Goal: Use online tool/utility: Use online tool/utility

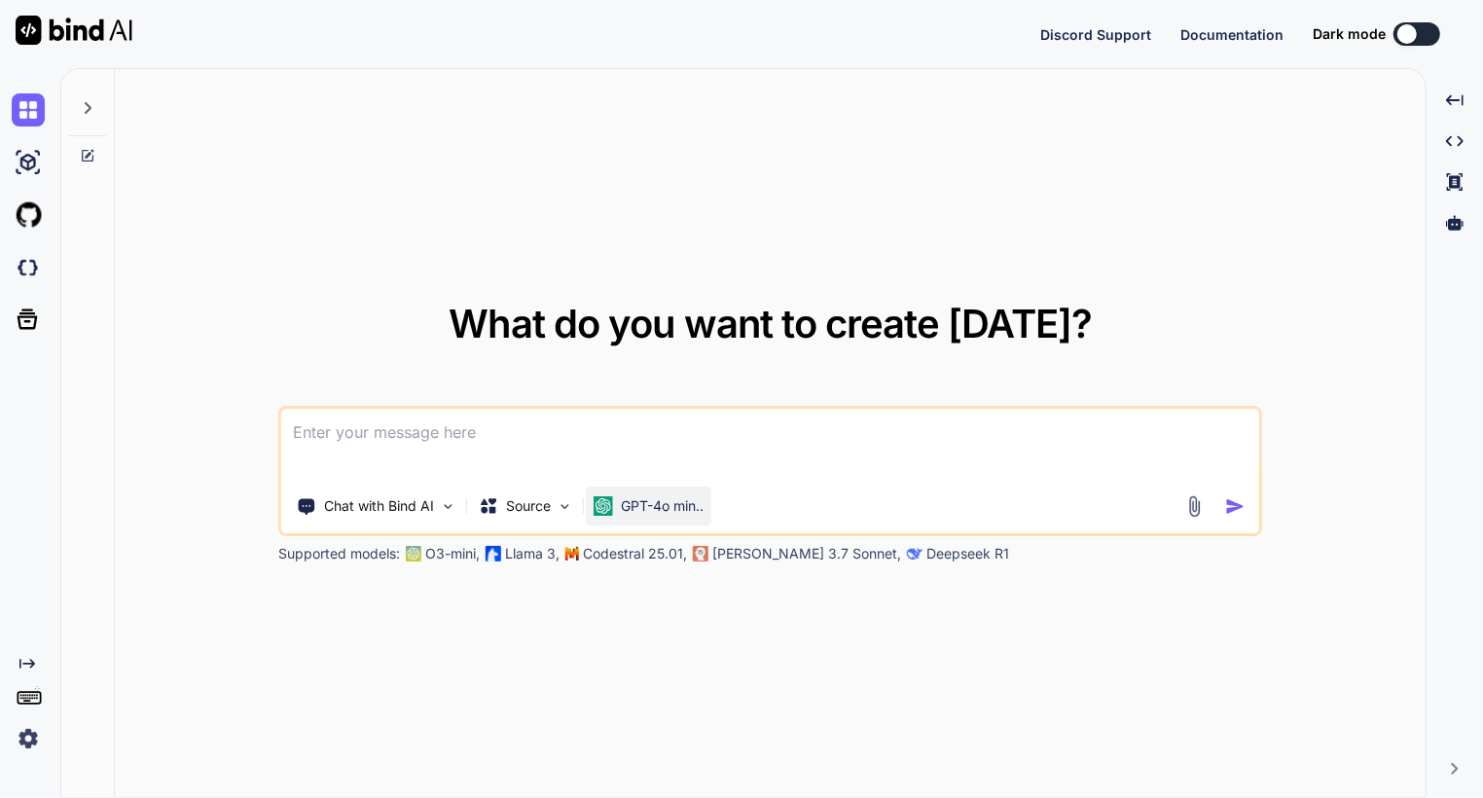
click at [673, 499] on p "GPT-4o min.." at bounding box center [662, 505] width 83 height 19
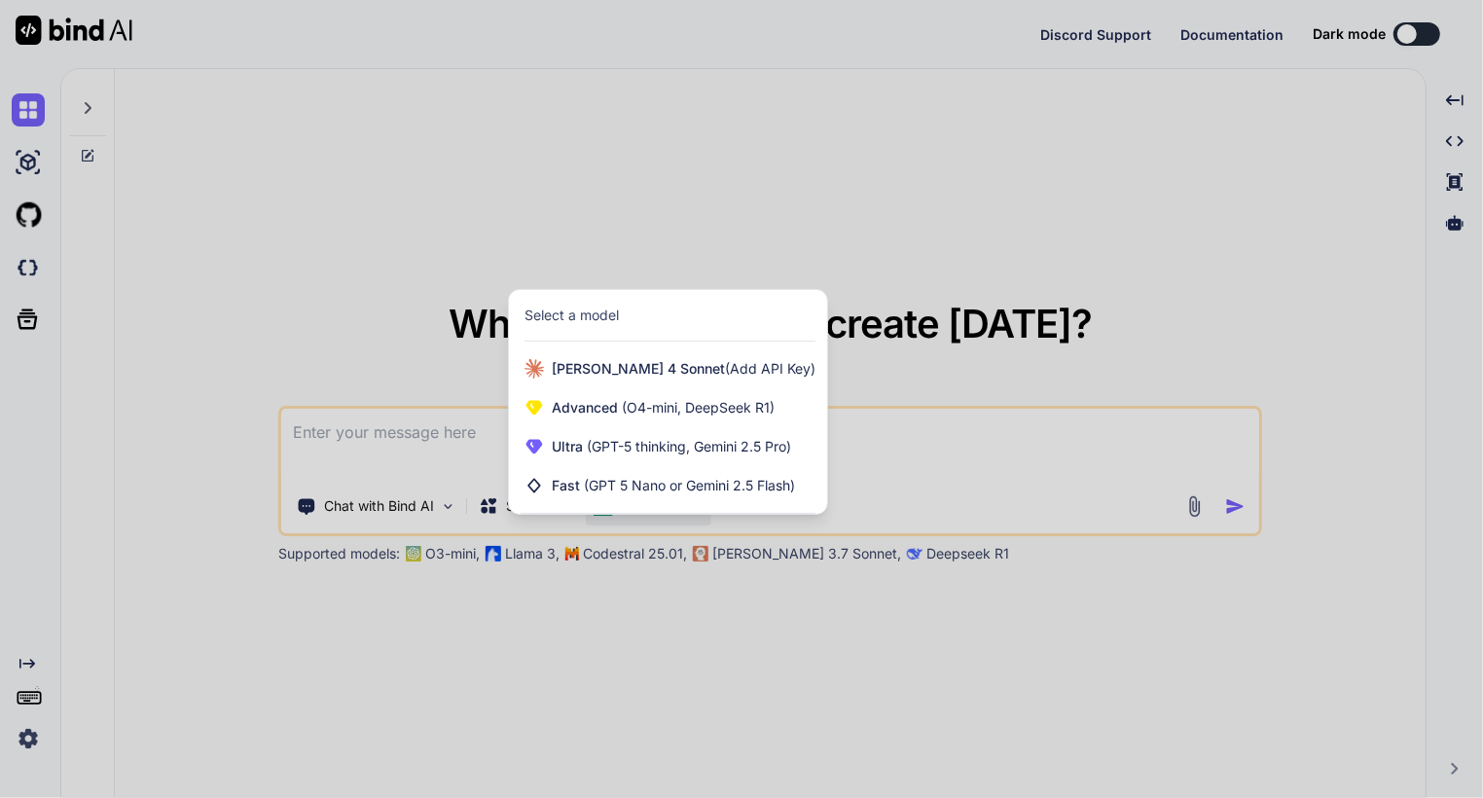
click at [616, 632] on div at bounding box center [741, 399] width 1483 height 798
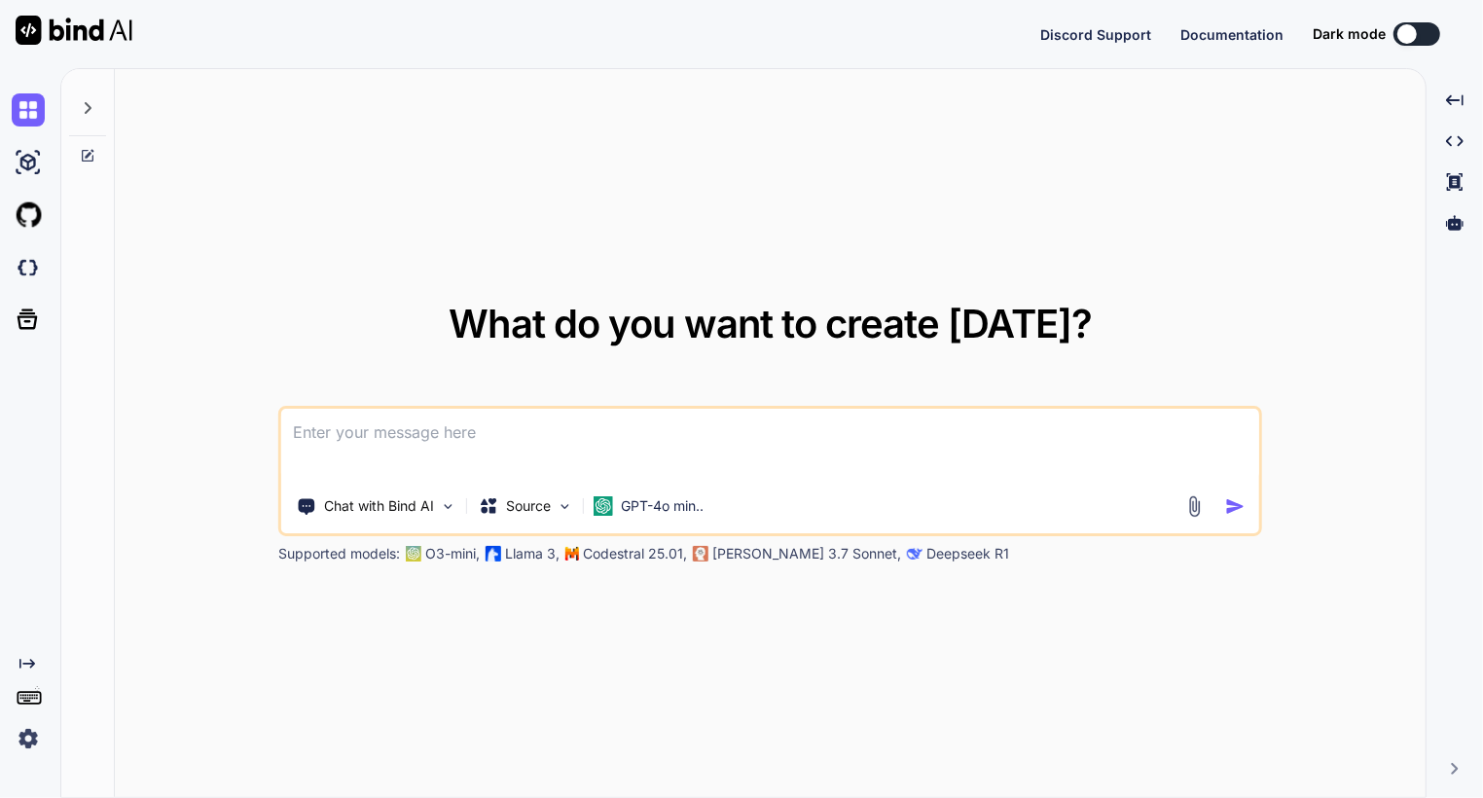
click at [31, 744] on img at bounding box center [28, 738] width 33 height 33
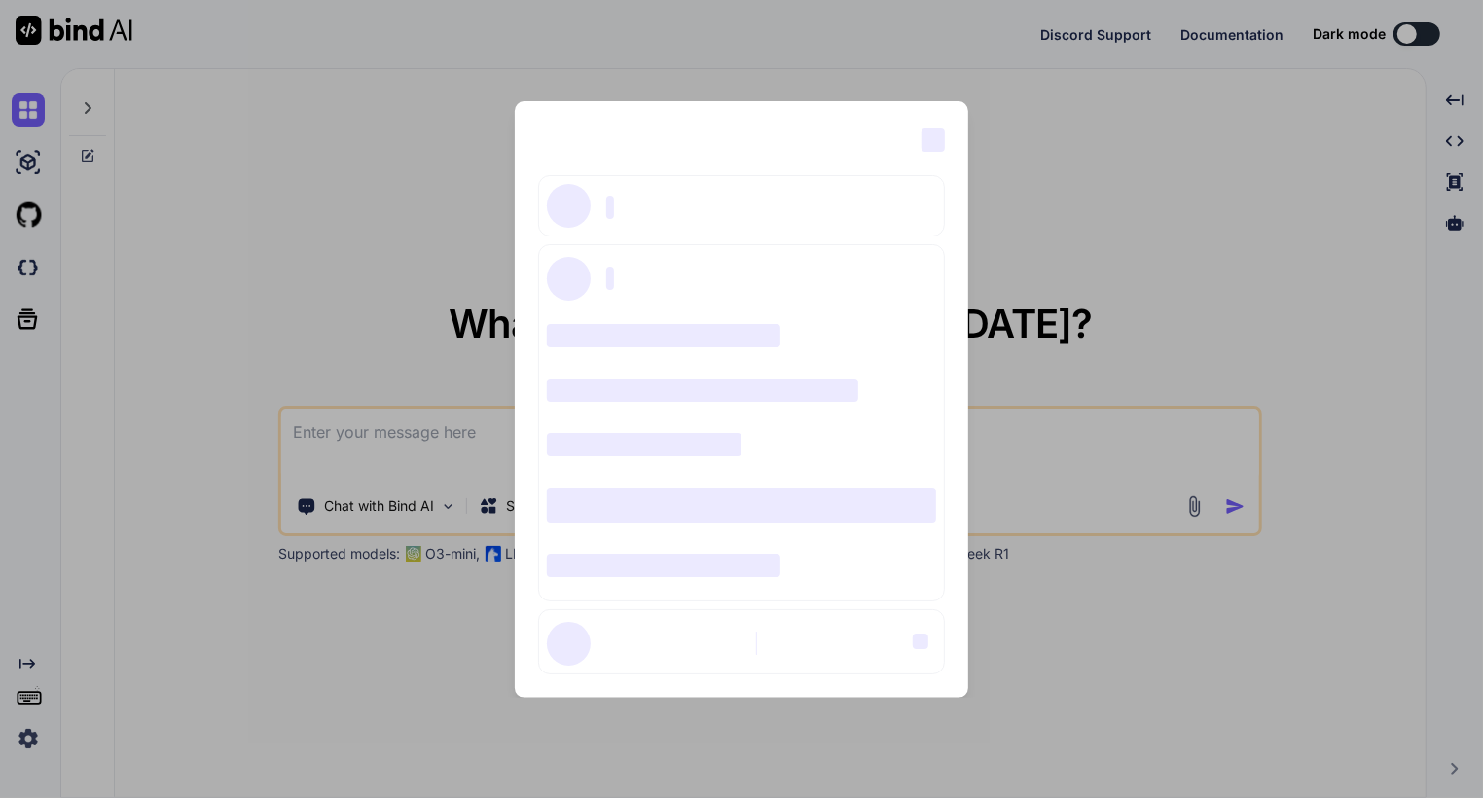
click at [34, 740] on div "‌ ‌ ‌ ‌ ‌ ‌ ‌ ‌ ‌ ‌ ‌ ‌ ‌ ‌ ‌" at bounding box center [741, 399] width 1483 height 798
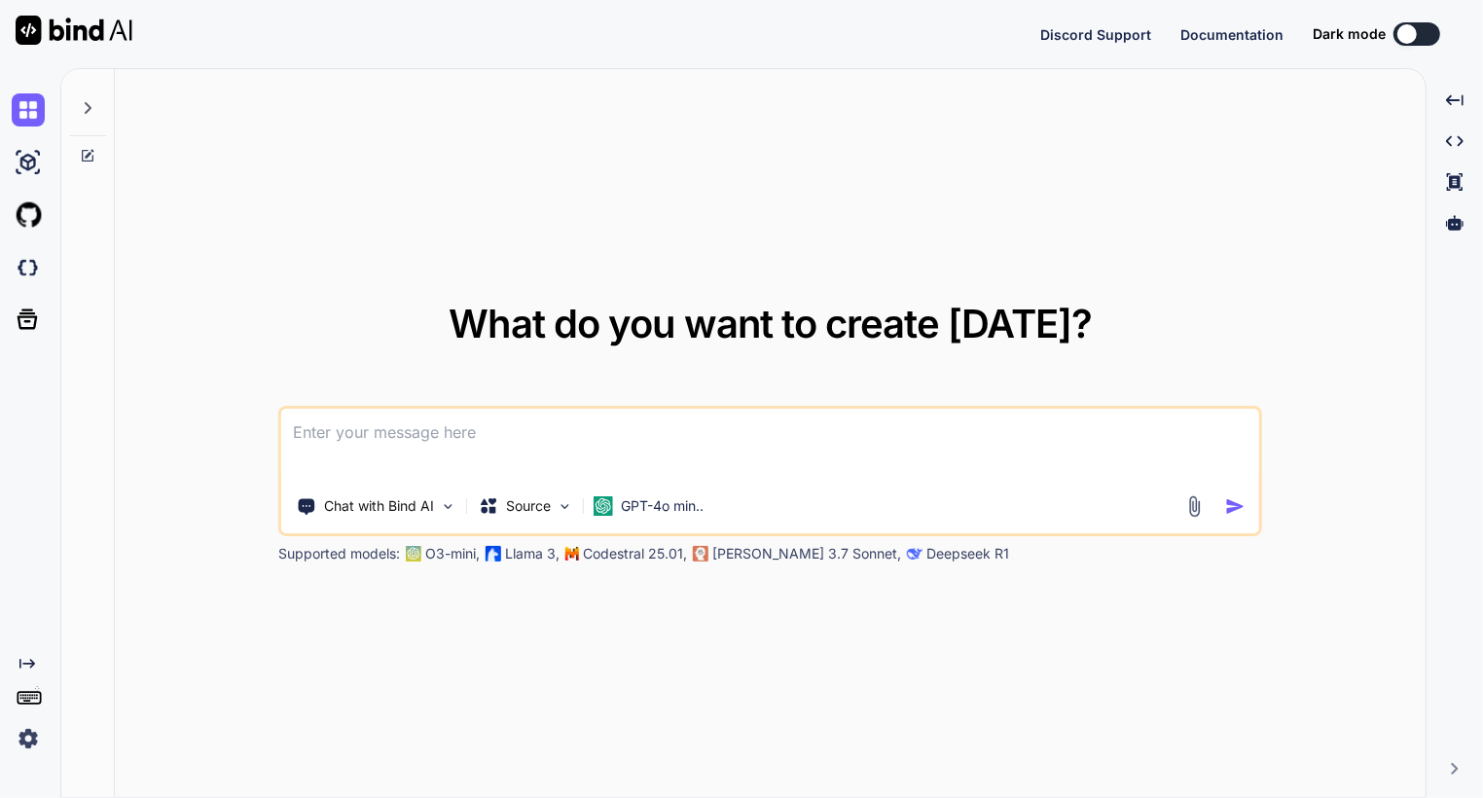
click at [29, 731] on img at bounding box center [28, 738] width 33 height 33
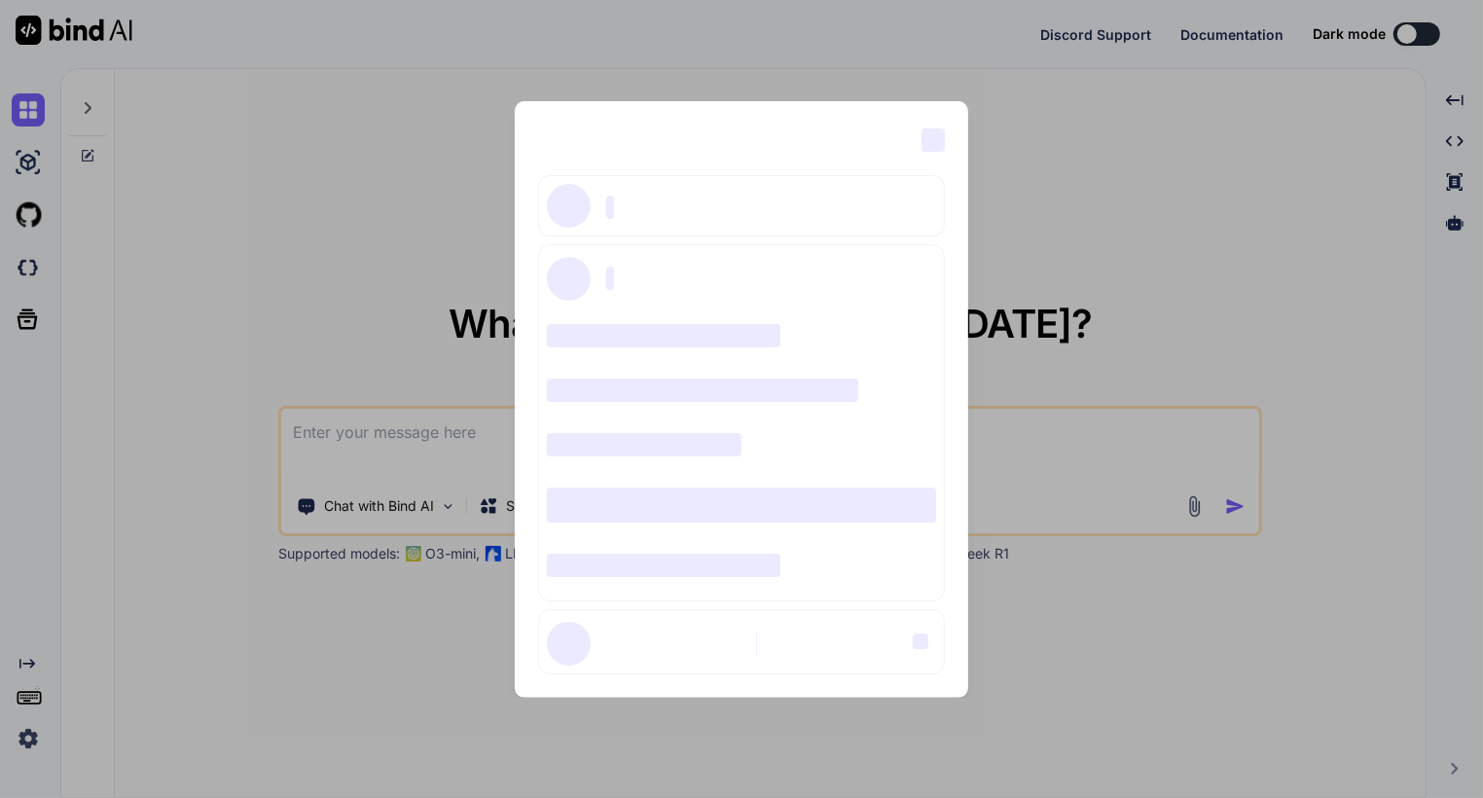
click at [29, 735] on div "‌ ‌ ‌ ‌ ‌ ‌ ‌ ‌ ‌ ‌ ‌ ‌ ‌ ‌ ‌" at bounding box center [741, 399] width 1483 height 798
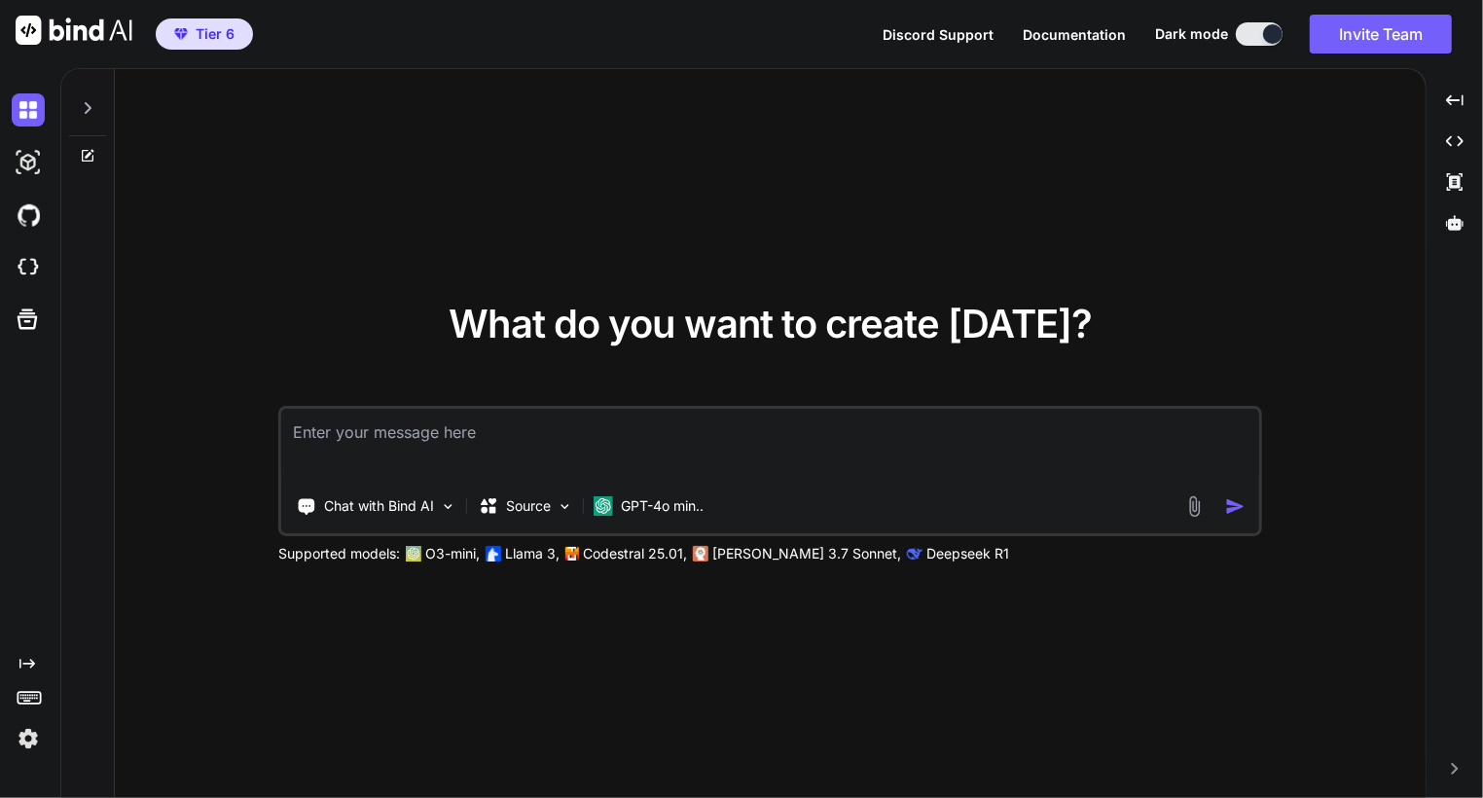
type textarea "x"
click at [28, 736] on img at bounding box center [28, 738] width 33 height 33
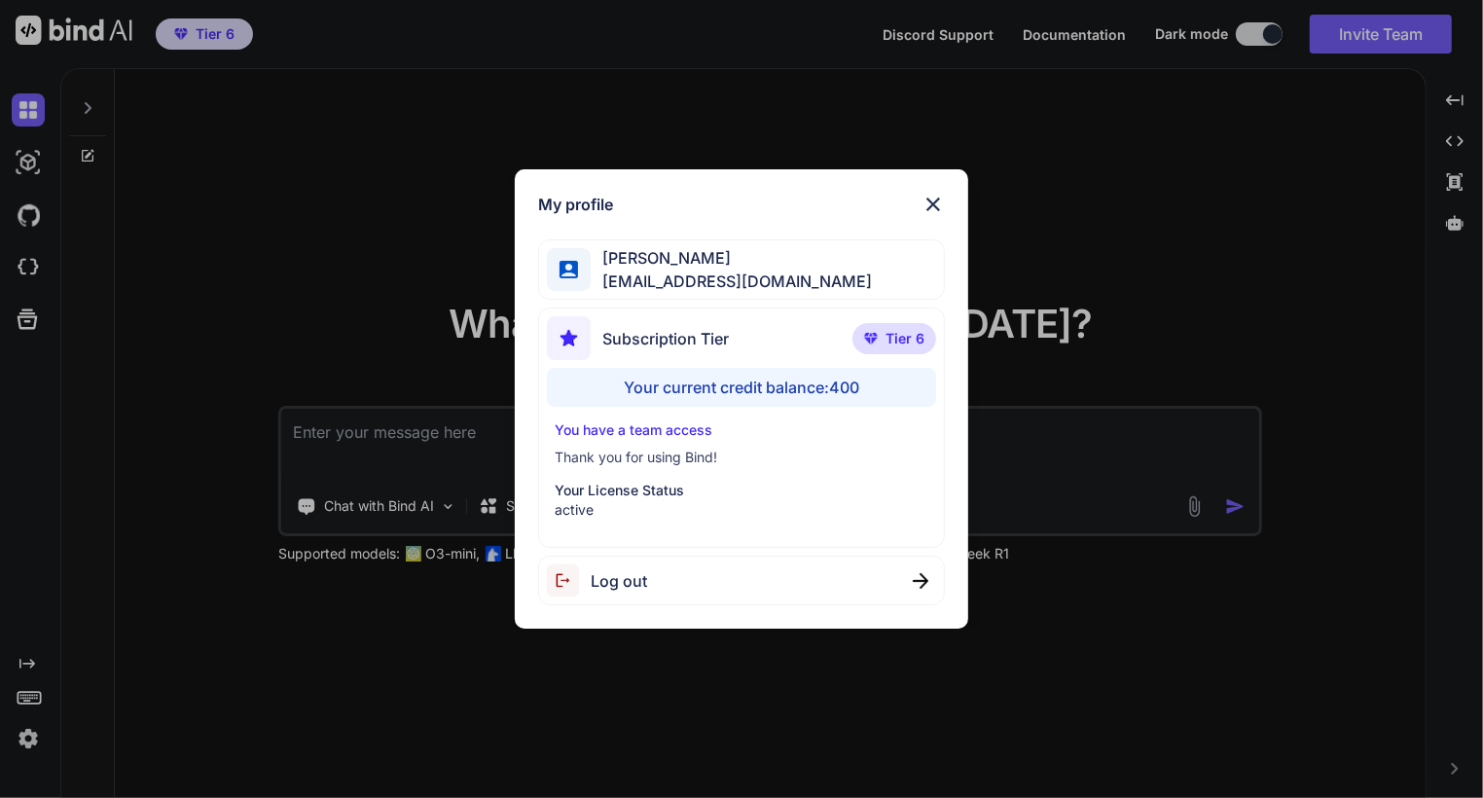
click at [822, 383] on div "Your current credit balance: 400" at bounding box center [741, 387] width 389 height 39
click at [938, 196] on img at bounding box center [932, 204] width 23 height 23
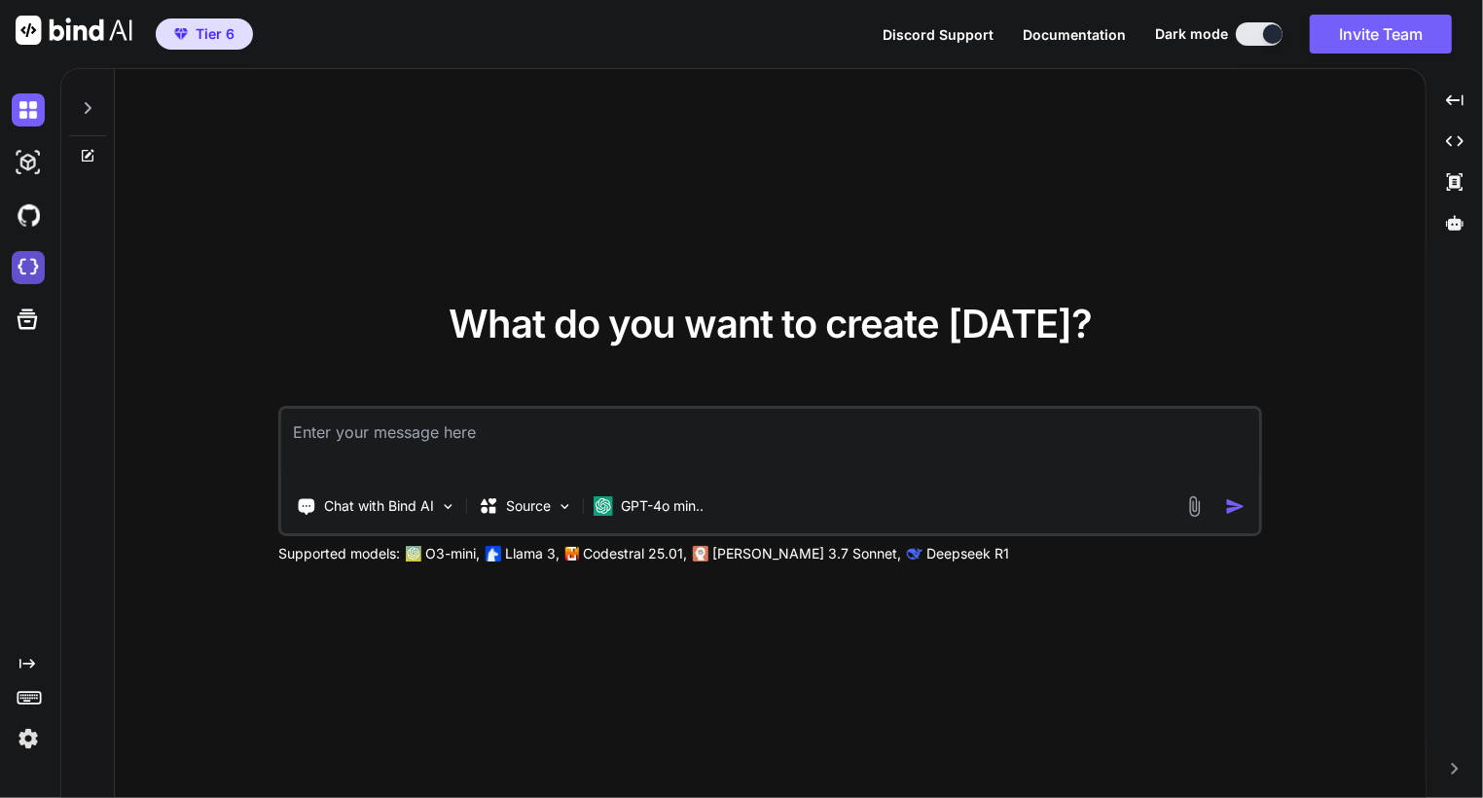
click at [35, 265] on img at bounding box center [28, 267] width 33 height 33
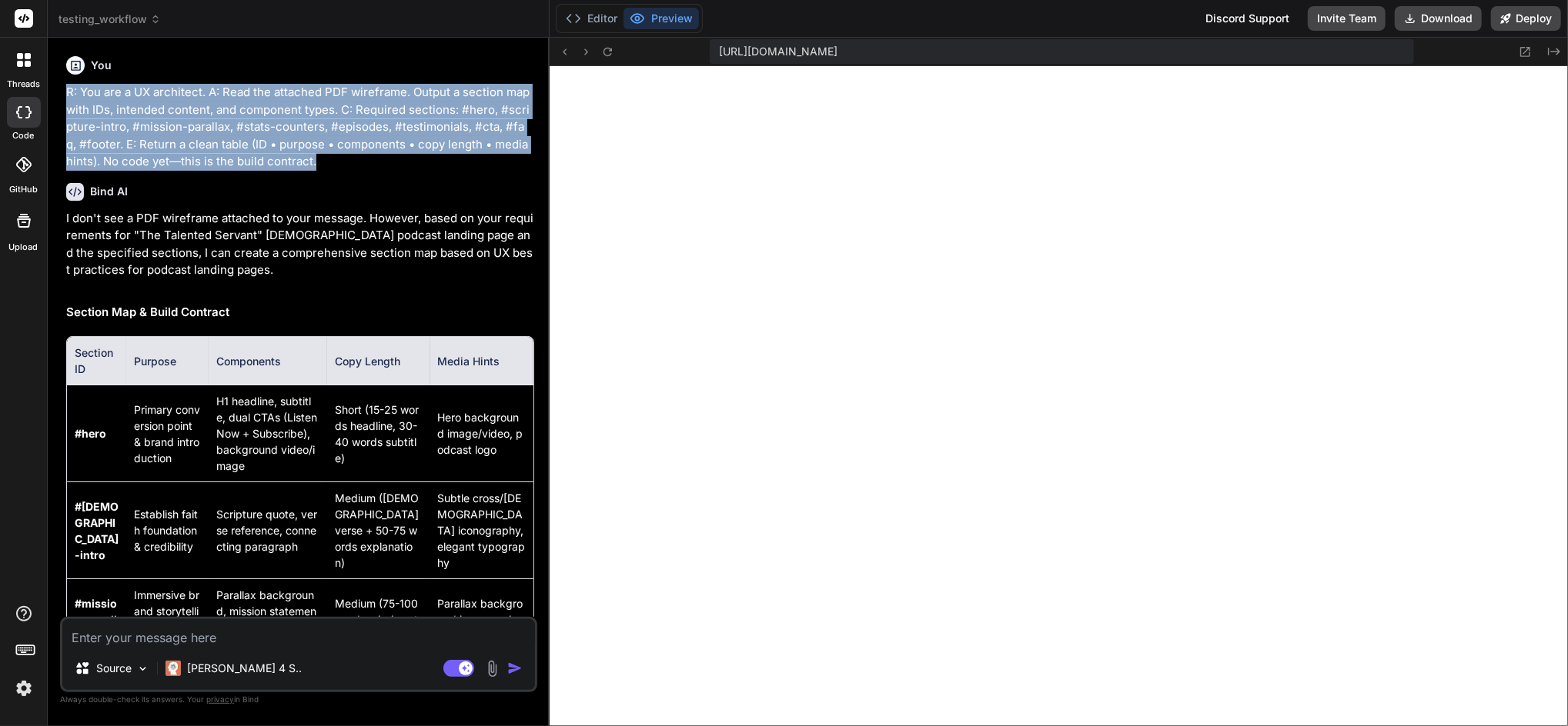
drag, startPoint x: 293, startPoint y: 157, endPoint x: 66, endPoint y: 92, distance: 236.1
click at [66, 92] on p "R: You are a UX architect. A: Read the attached PDF wireframe. Output a section…" at bounding box center [300, 127] width 468 height 87
drag, startPoint x: 66, startPoint y: 92, endPoint x: 342, endPoint y: 128, distance: 278.3
copy p "R: You are a UX architect. A: Read the attached PDF wireframe. Output a section…"
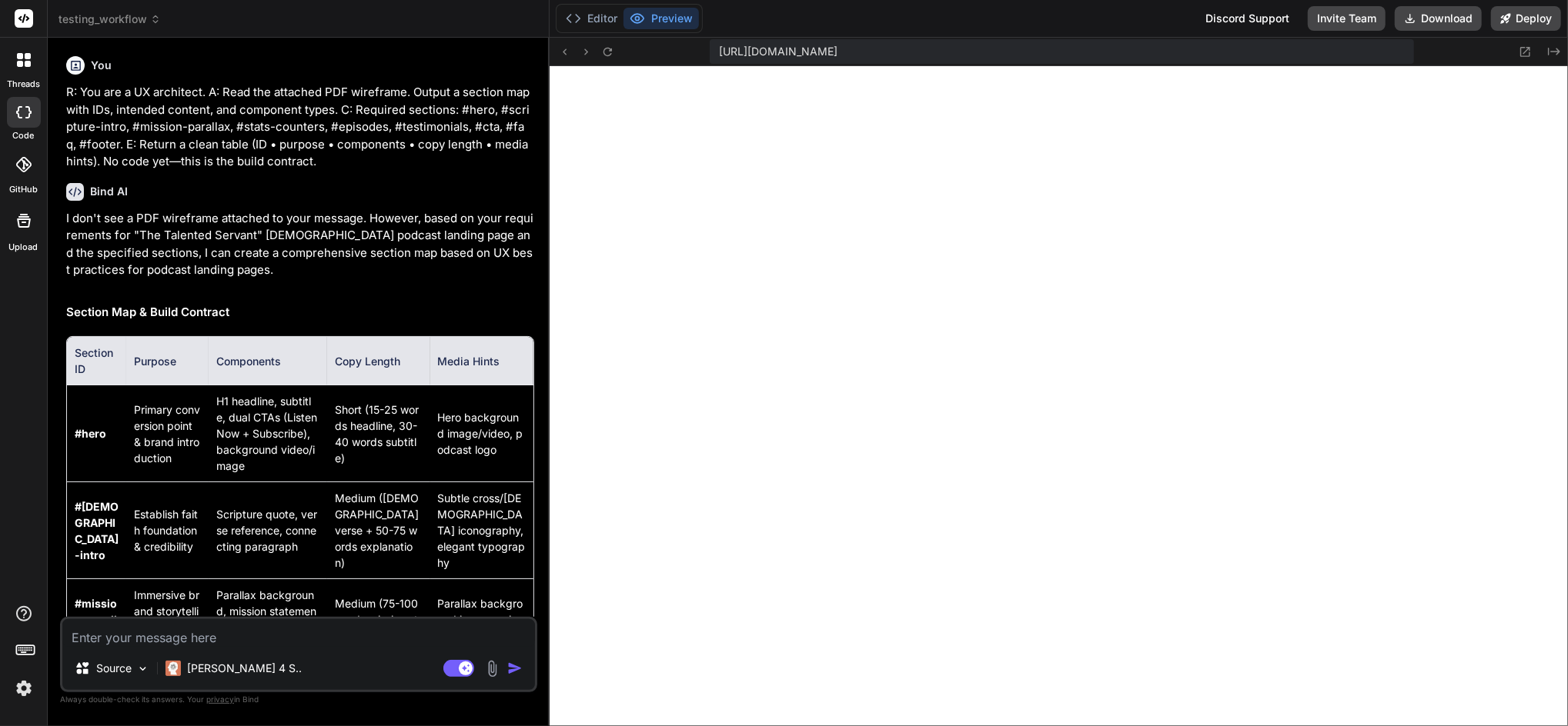
drag, startPoint x: 28, startPoint y: 114, endPoint x: 106, endPoint y: 77, distance: 86.3
click at [27, 113] on icon at bounding box center [23, 112] width 15 height 13
type textarea "x"
click at [145, 14] on span "testing_workflow" at bounding box center [109, 19] width 102 height 15
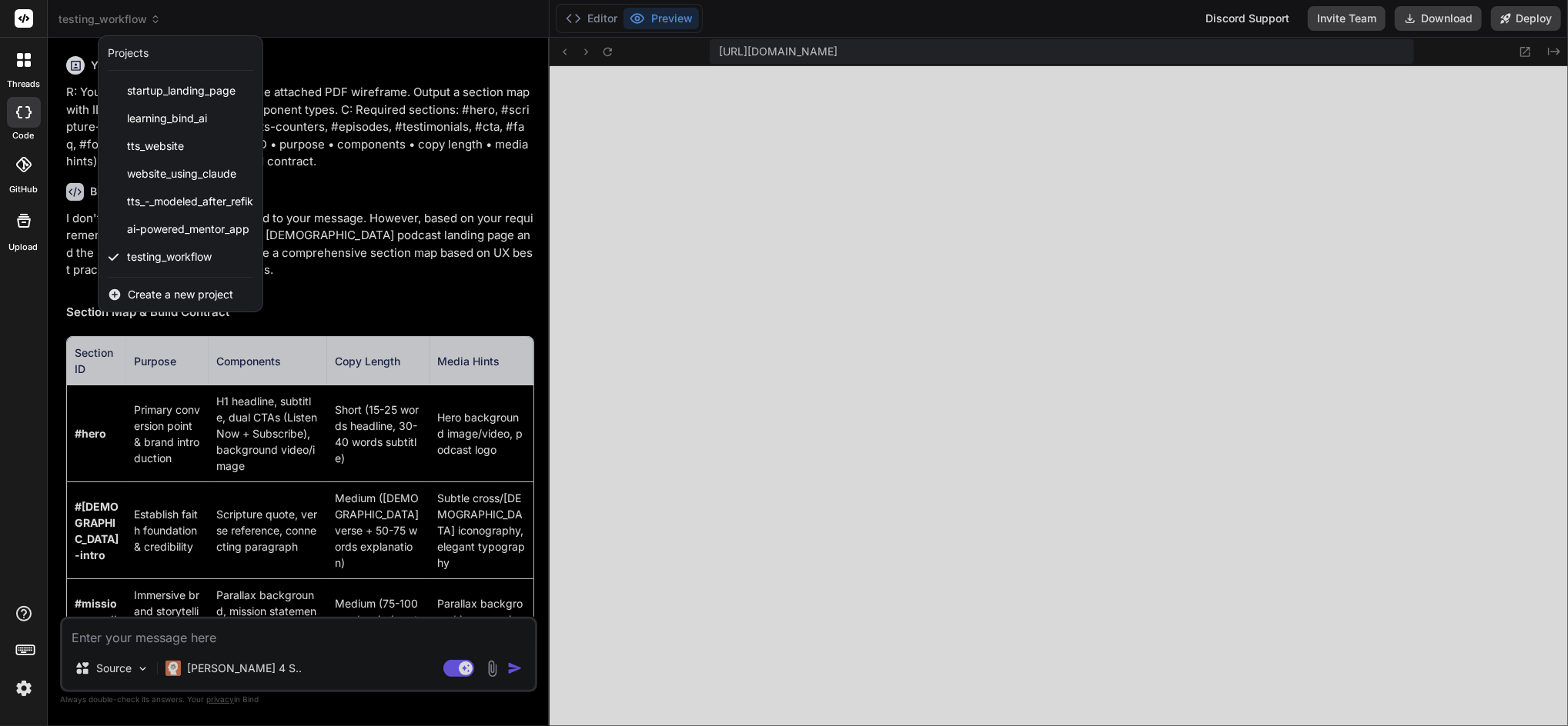
click at [162, 284] on div "Create a new project" at bounding box center [180, 294] width 164 height 34
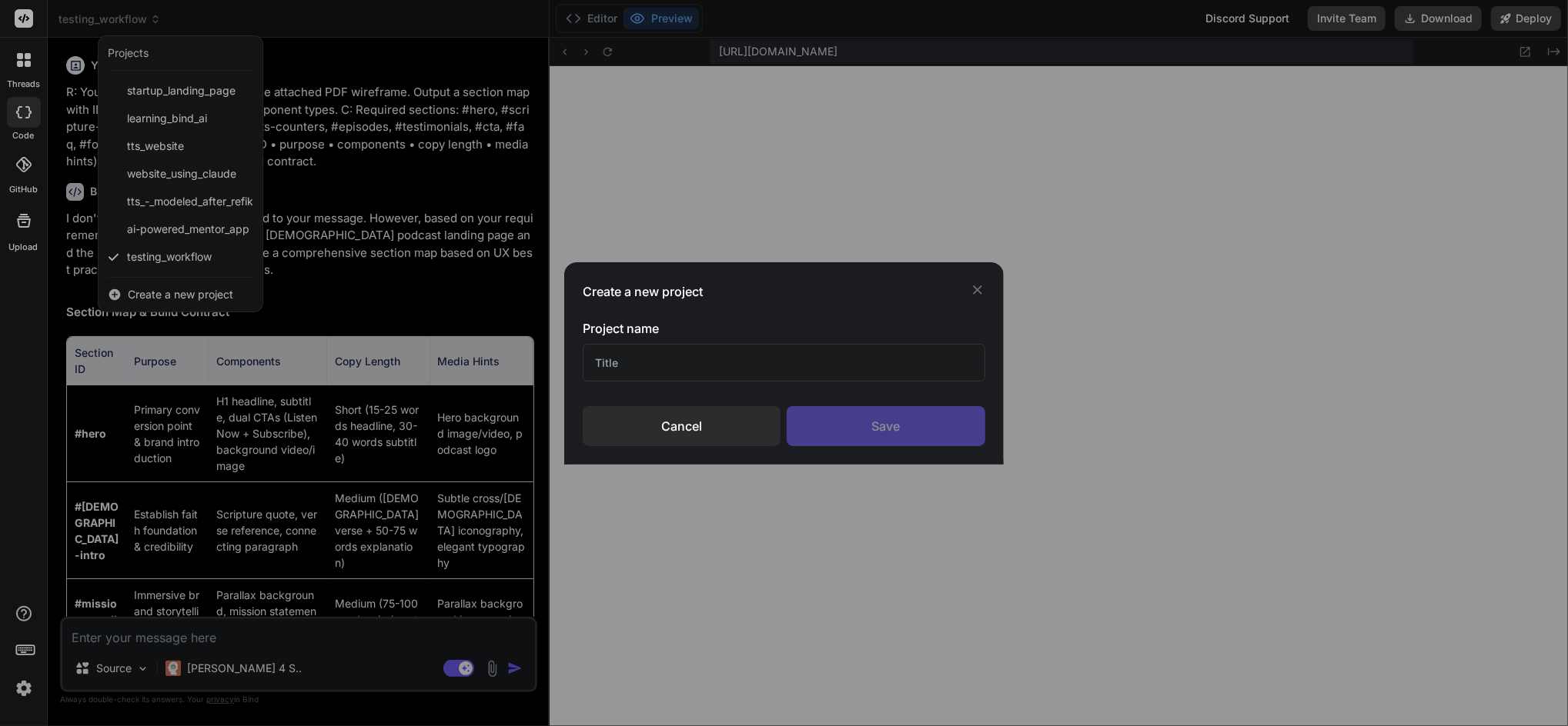
click at [618, 357] on input "text" at bounding box center [783, 363] width 402 height 38
type input "Test2 2025-09-10"
click at [891, 433] on div "Save" at bounding box center [885, 426] width 198 height 40
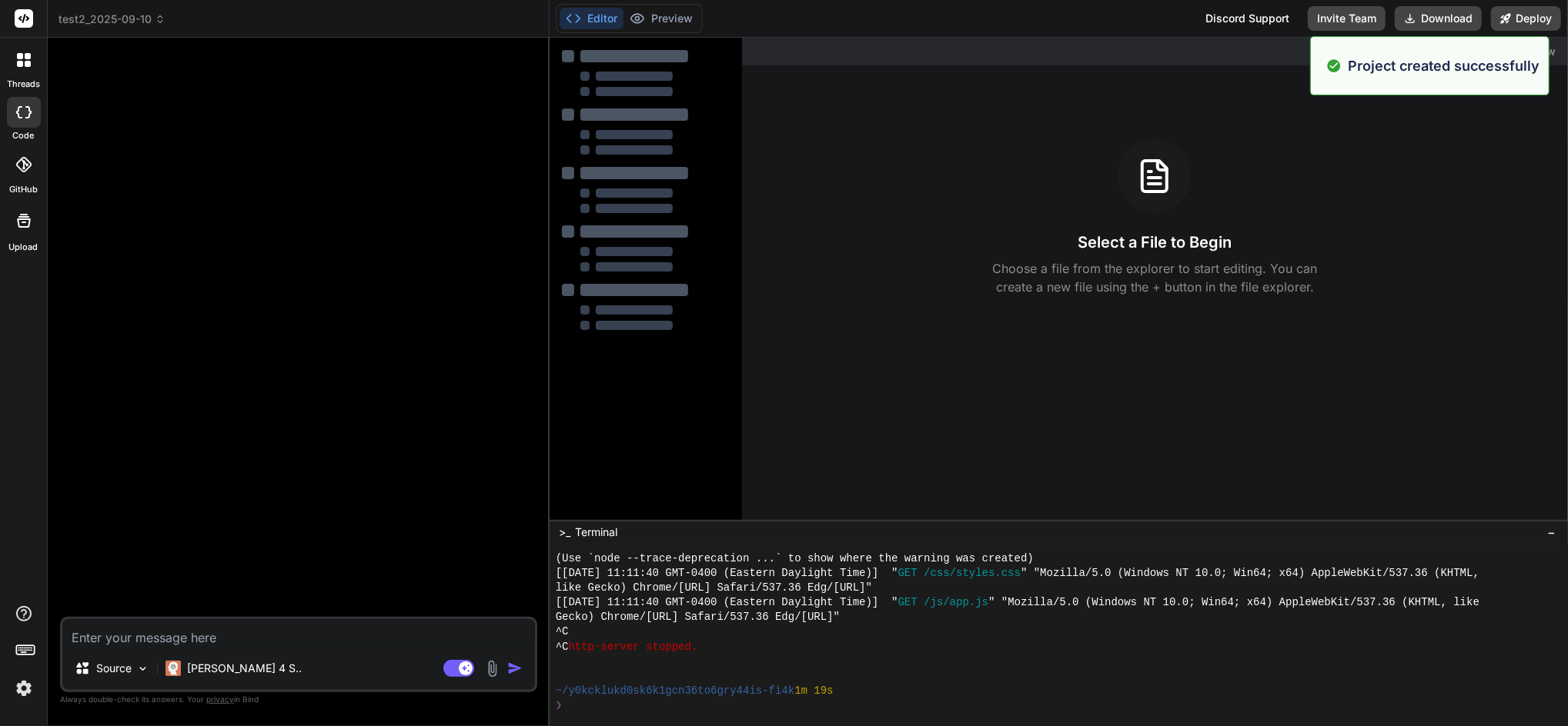
type textarea "x"
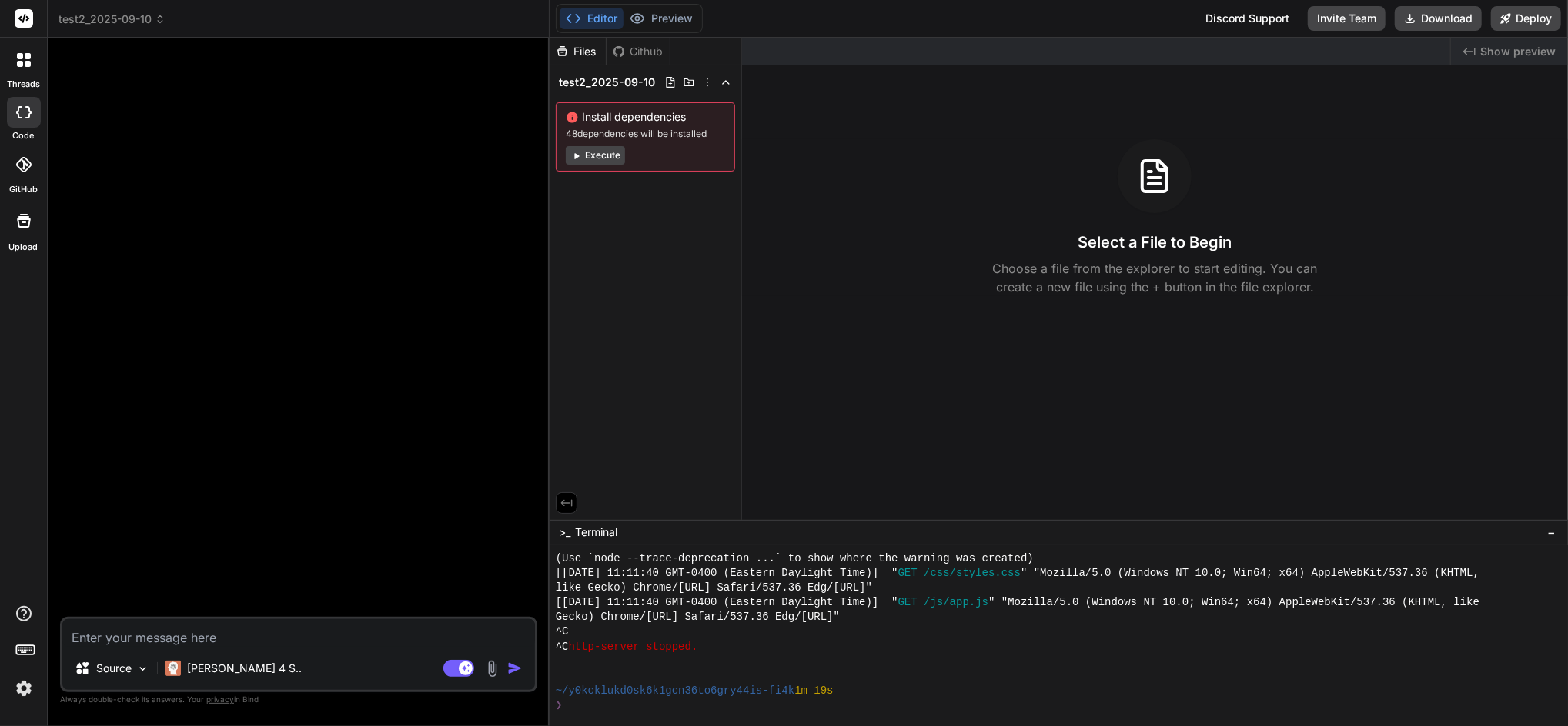
paste textarea "R: You are a UX architect. A: Read the attached PDF wireframe. Output a section…"
type textarea "R: You are a UX architect. A: Read the attached PDF wireframe. Output a section…"
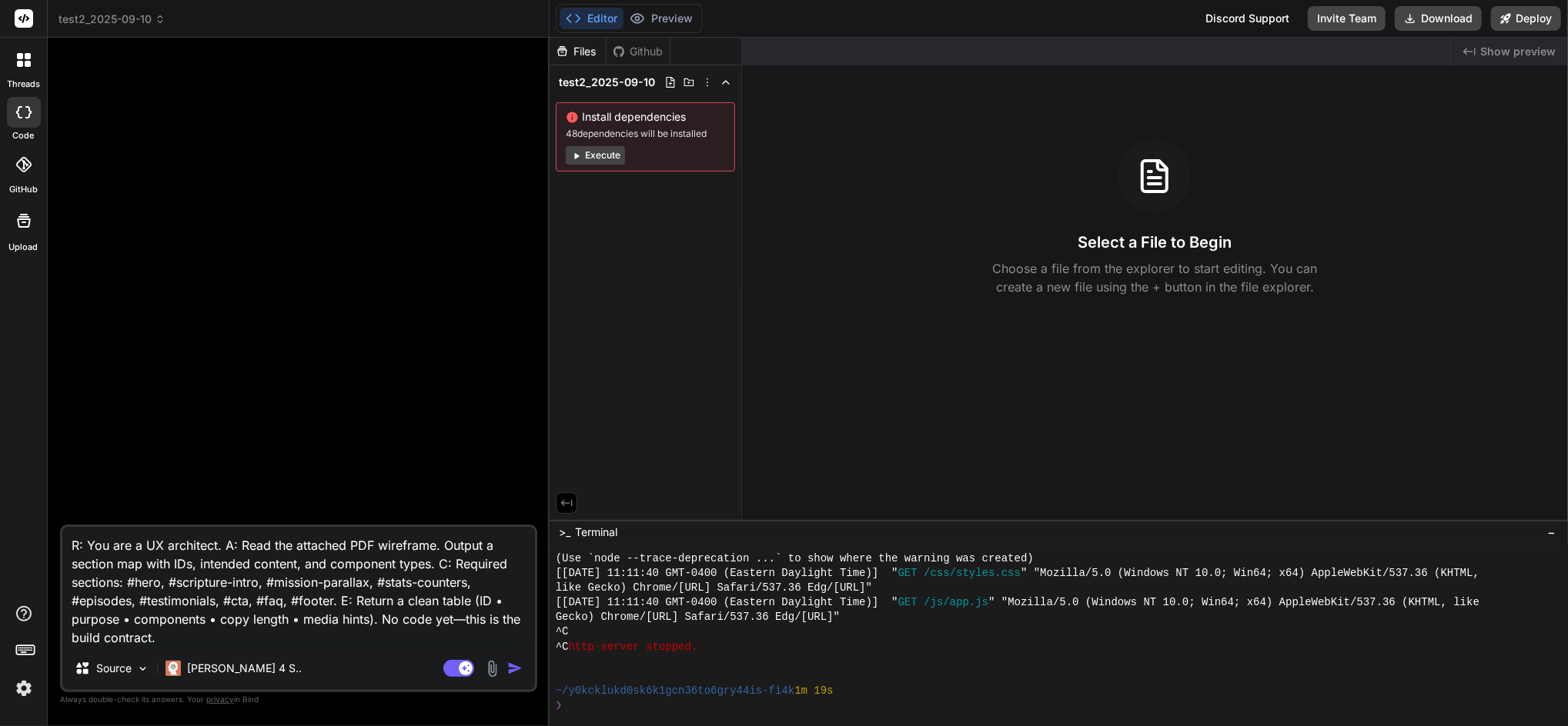
click at [225, 550] on textarea "R: You are a UX architect. A: Read the attached PDF wireframe. Output a section…" at bounding box center [298, 587] width 472 height 120
type textarea "x"
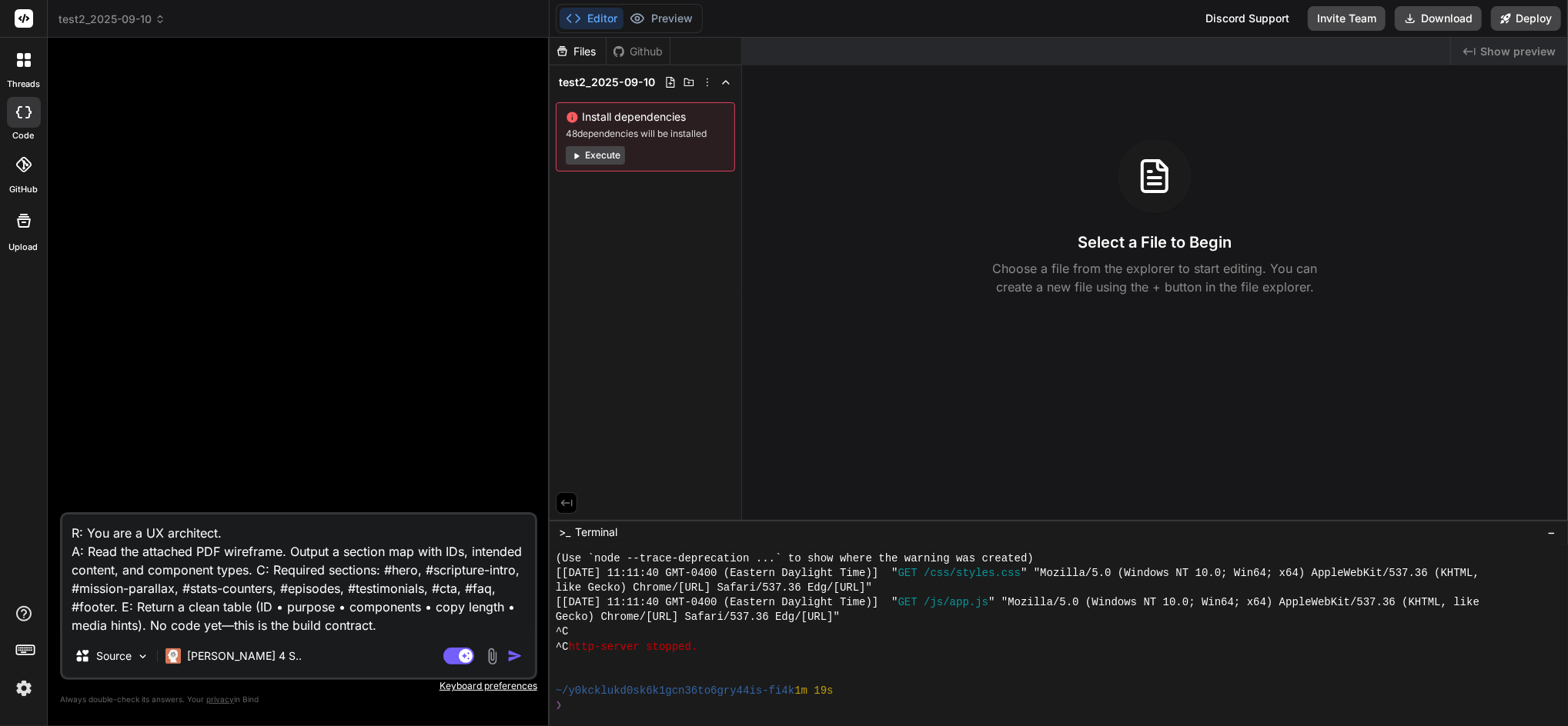
drag, startPoint x: 292, startPoint y: 550, endPoint x: 92, endPoint y: 550, distance: 200.0
click at [88, 550] on textarea "R: You are a UX architect. A: Read the attached PDF wireframe. Output a section…" at bounding box center [298, 575] width 472 height 120
type textarea "R: You are a UX architect. A: Output a section map with IDs, intended content, …"
type textarea "x"
click at [506, 551] on textarea "R: You are a UX architect. A: Output a section map with IDs, intended content, …" at bounding box center [298, 575] width 472 height 120
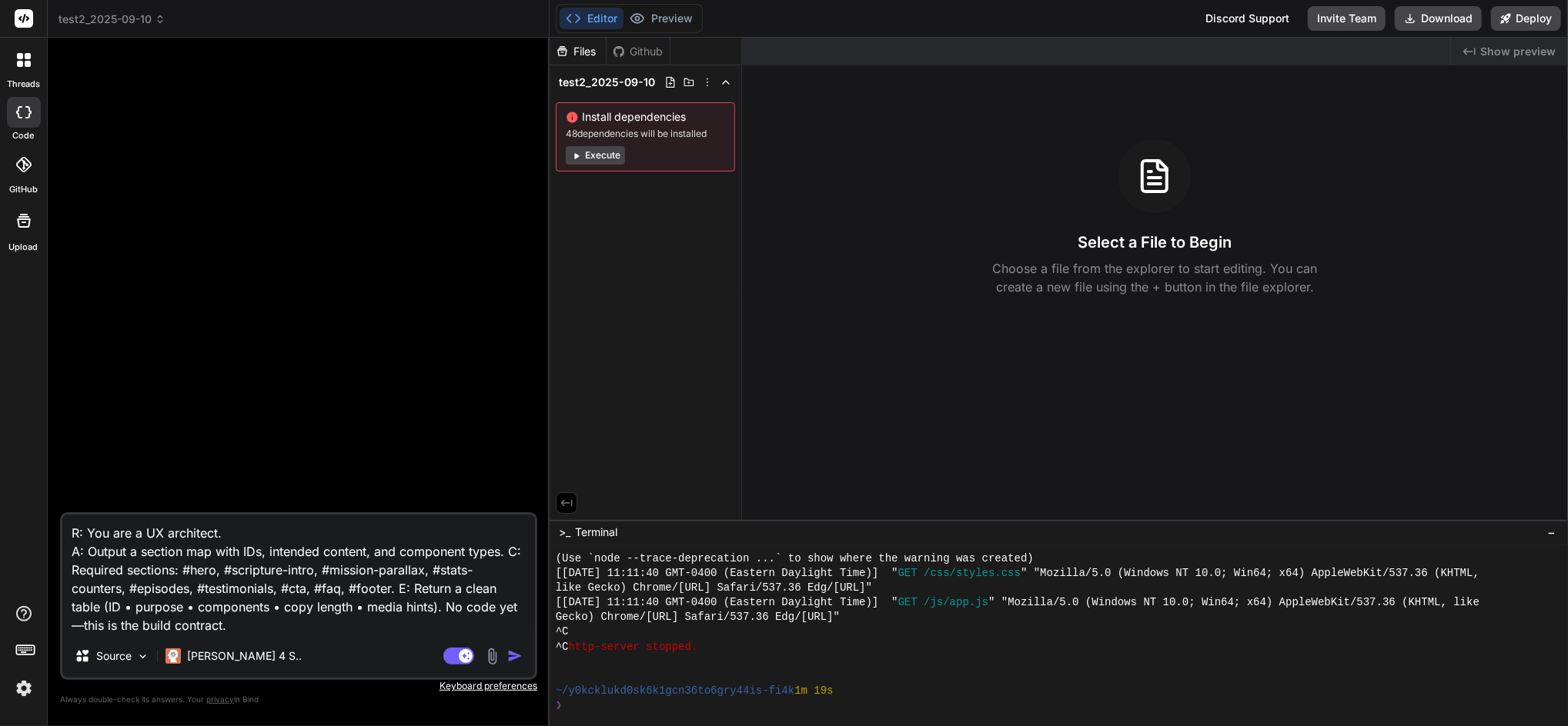
type textarea "R: You are a UX architect. A: Output a section map with IDs, intended content, …"
click at [394, 588] on textarea "R: You are a UX architect. A: Output a section map with IDs, intended content, …" at bounding box center [298, 575] width 472 height 120
type textarea "x"
drag, startPoint x: 499, startPoint y: 554, endPoint x: 89, endPoint y: 551, distance: 410.0
click at [89, 551] on textarea "R: You are a UX architect. A: Output a section map with IDs, intended content, …" at bounding box center [298, 575] width 472 height 120
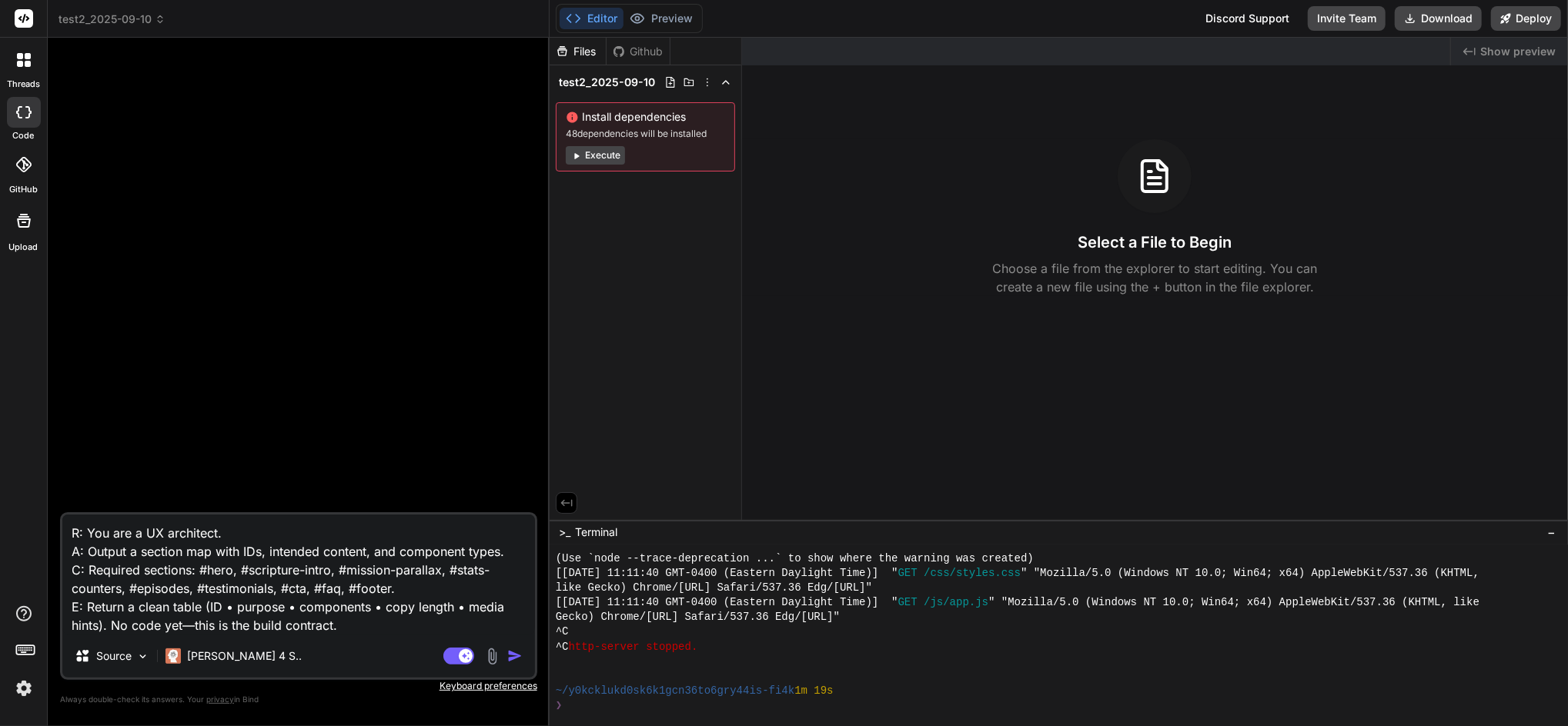
type textarea "R: You are a UX architect. A: . C: Required sections: #hero, #scripture-intro, …"
type textarea "x"
type textarea "R: You are a UX architect. A: C. C: Required sections: #hero, #scripture-intro,…"
type textarea "x"
type textarea "R: You are a UX architect. A: Cr. C: Required sections: #hero, #scripture-intro…"
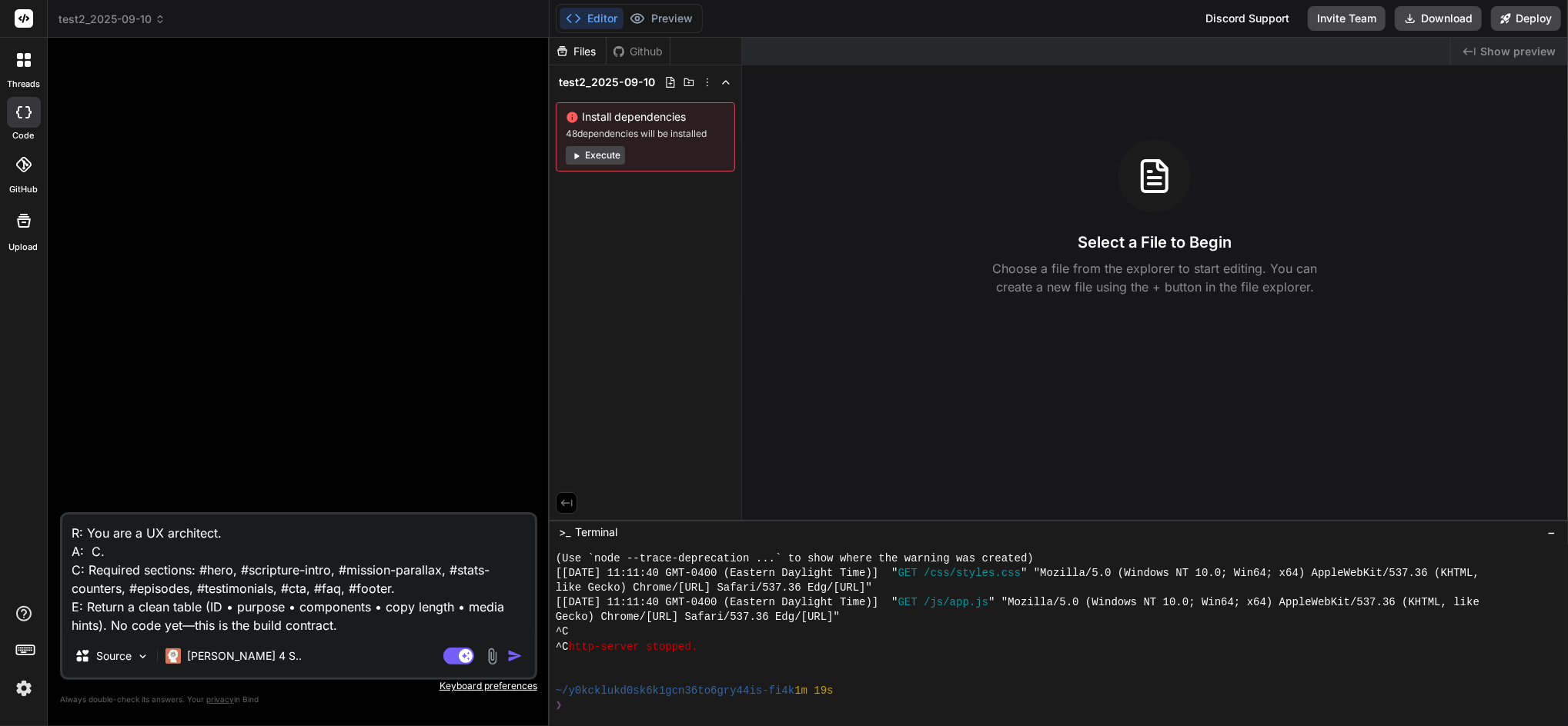
type textarea "x"
type textarea "R: You are a UX architect. A: Cre. C: Required sections: #hero, #scripture-intr…"
type textarea "x"
type textarea "R: You are a UX architect. A: Crea. C: Required sections: #hero, #scripture-int…"
type textarea "x"
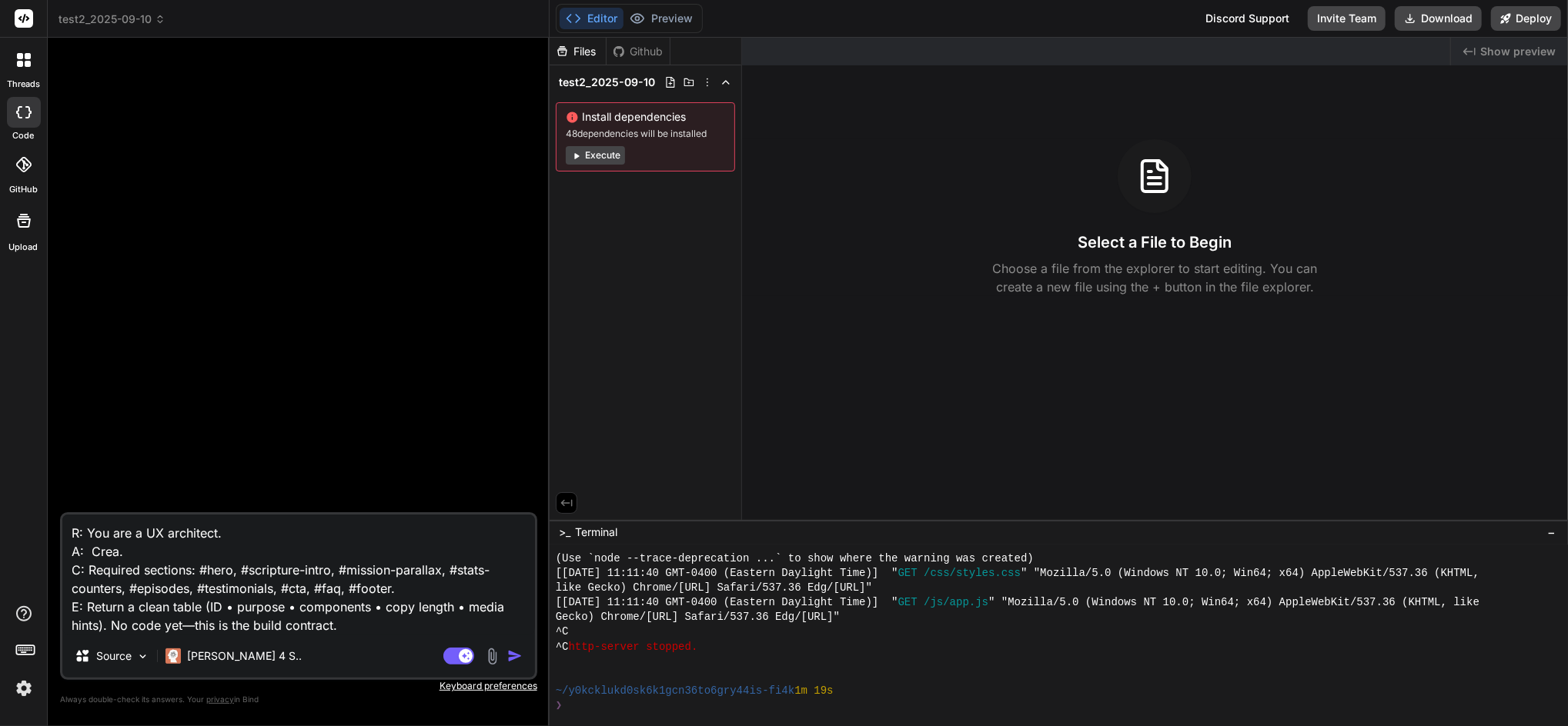
type textarea "R: You are a UX architect. A: Creat. C: Required sections: #hero, #scripture-in…"
type textarea "x"
type textarea "R: You are a UX architect. A: Create. C: Required sections: #hero, #scripture-i…"
type textarea "x"
type textarea "R: You are a UX architect. A: Create . C: Required sections: #hero, #scripture-…"
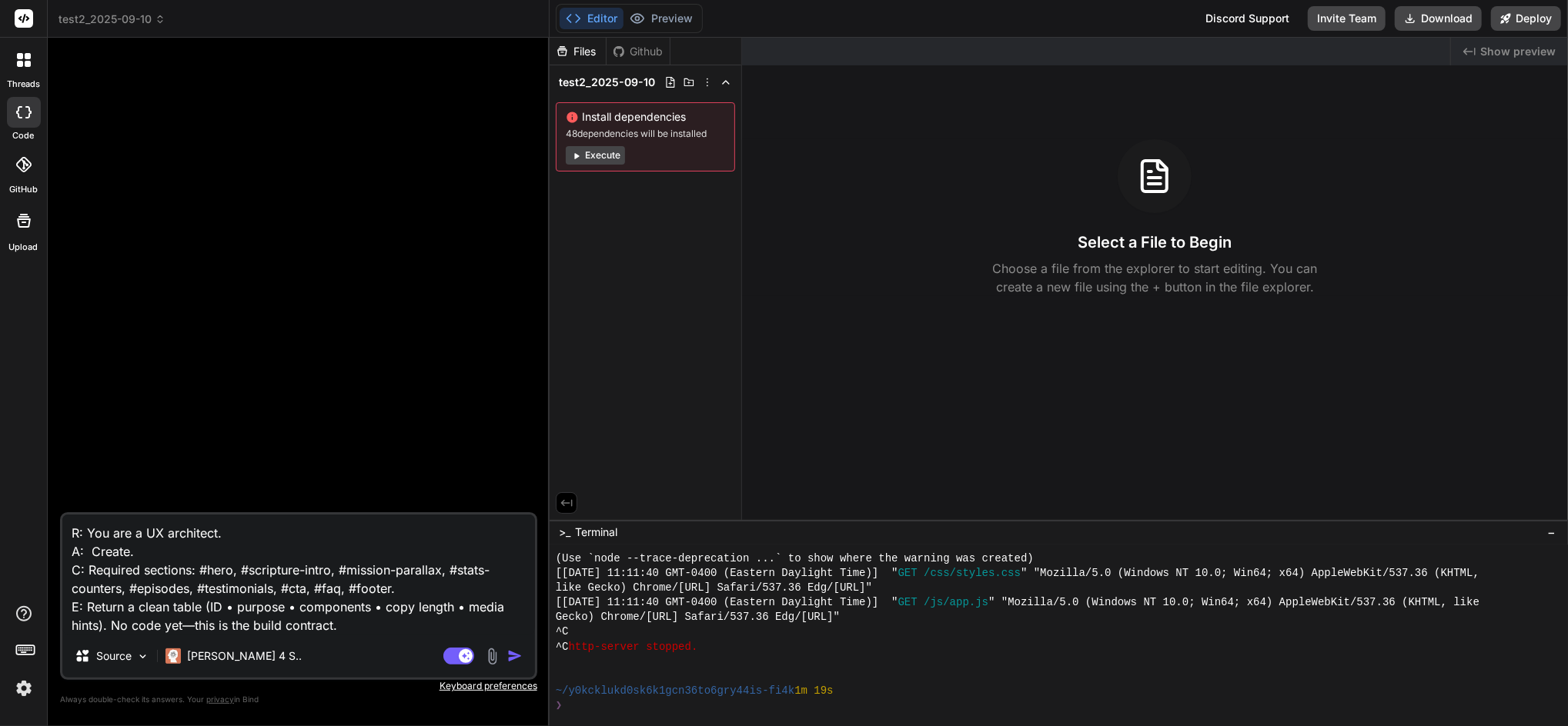
type textarea "x"
type textarea "R: You are a UX architect. A: Create a. C: Required sections: #hero, #scripture…"
type textarea "x"
type textarea "R: You are a UX architect. A: Create a . C: Required sections: #hero, #scriptur…"
type textarea "x"
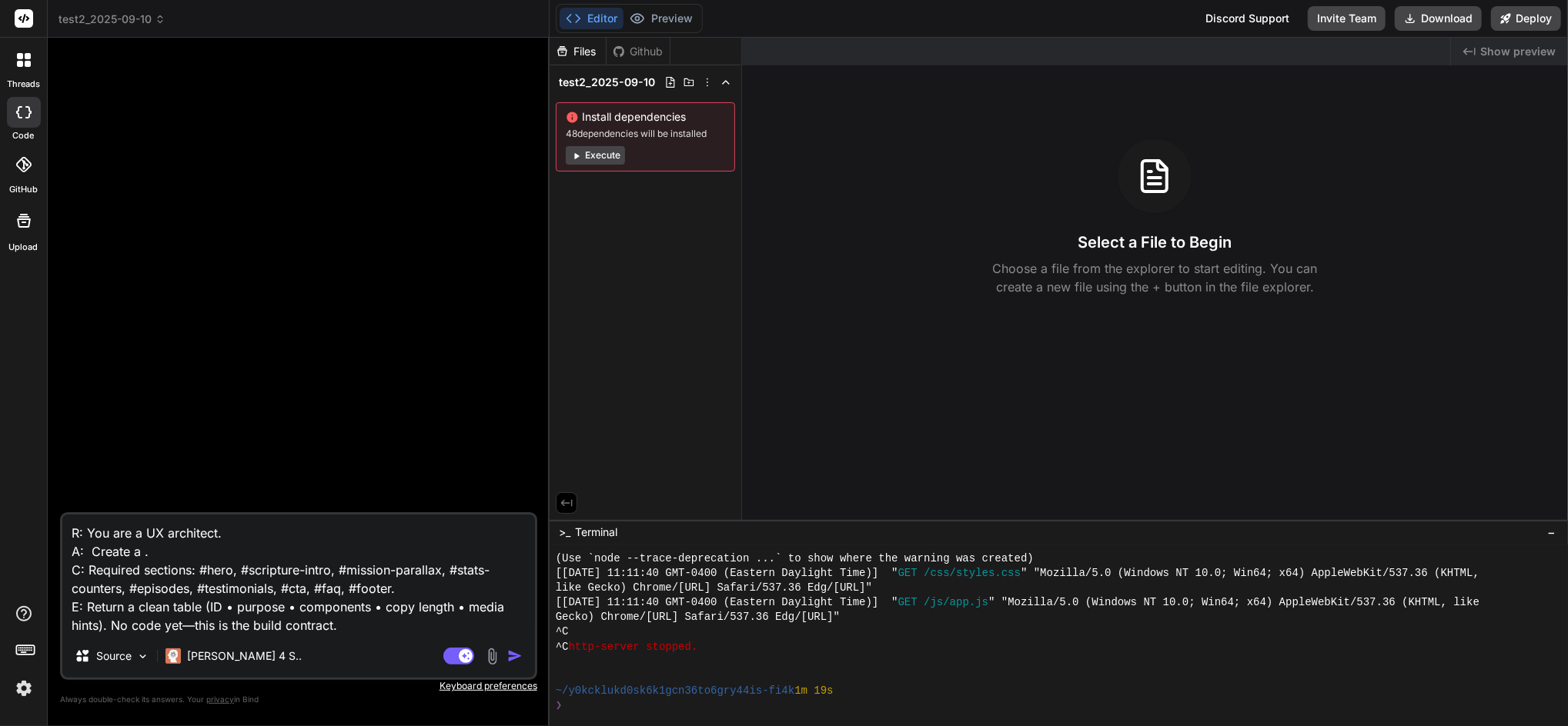
type textarea "R: You are a UX architect. A: Create a w. C: Required sections: #hero, #scriptu…"
type textarea "x"
type textarea "R: You are a UX architect. A: Create a we. C: Required sections: #hero, #script…"
type textarea "x"
type textarea "R: You are a UX architect. A: Create a web. C: Required sections: #hero, #scrip…"
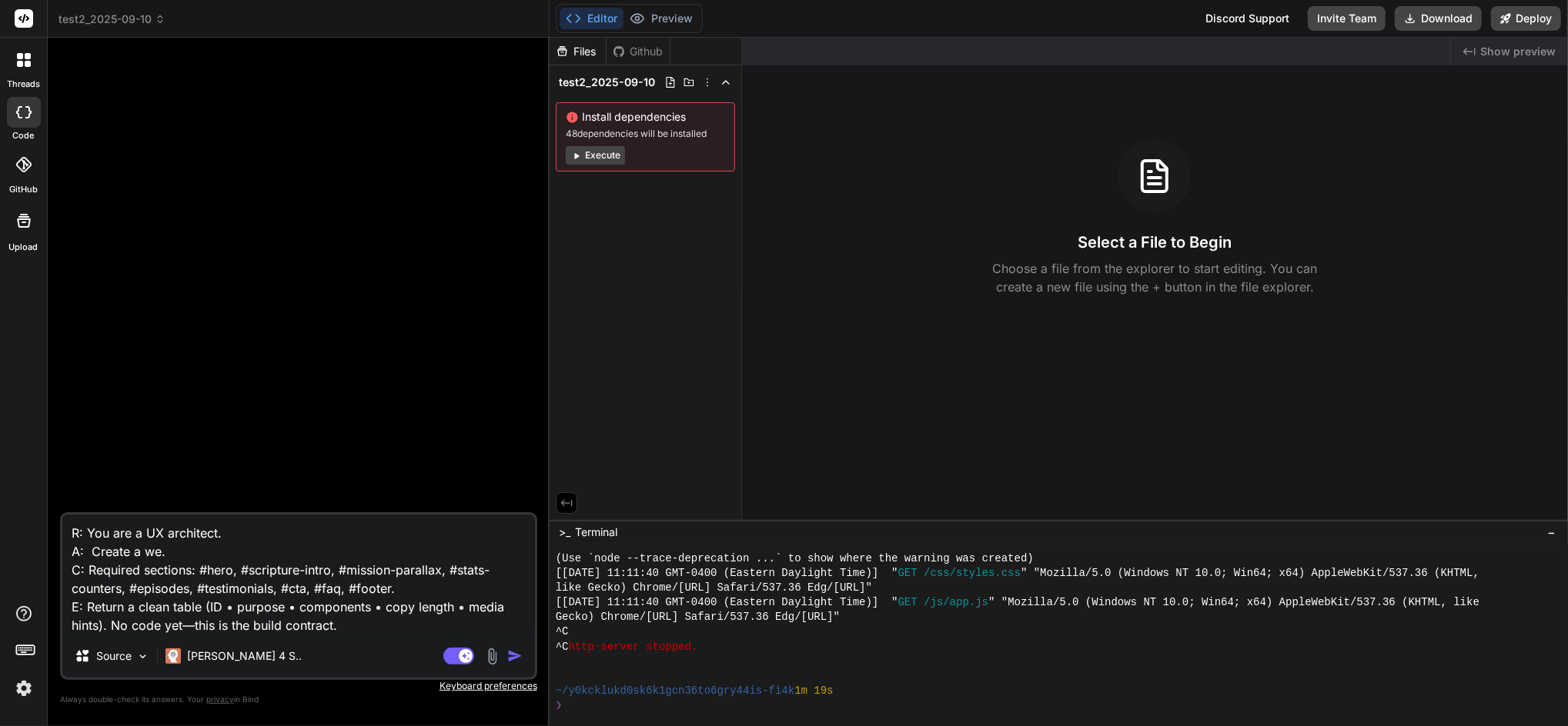
type textarea "x"
type textarea "R: You are a UX architect. A: Create a webs. C: Required sections: #hero, #scri…"
type textarea "x"
type textarea "R: You are a UX architect. A: Create a websi. C: Required sections: #hero, #scr…"
type textarea "x"
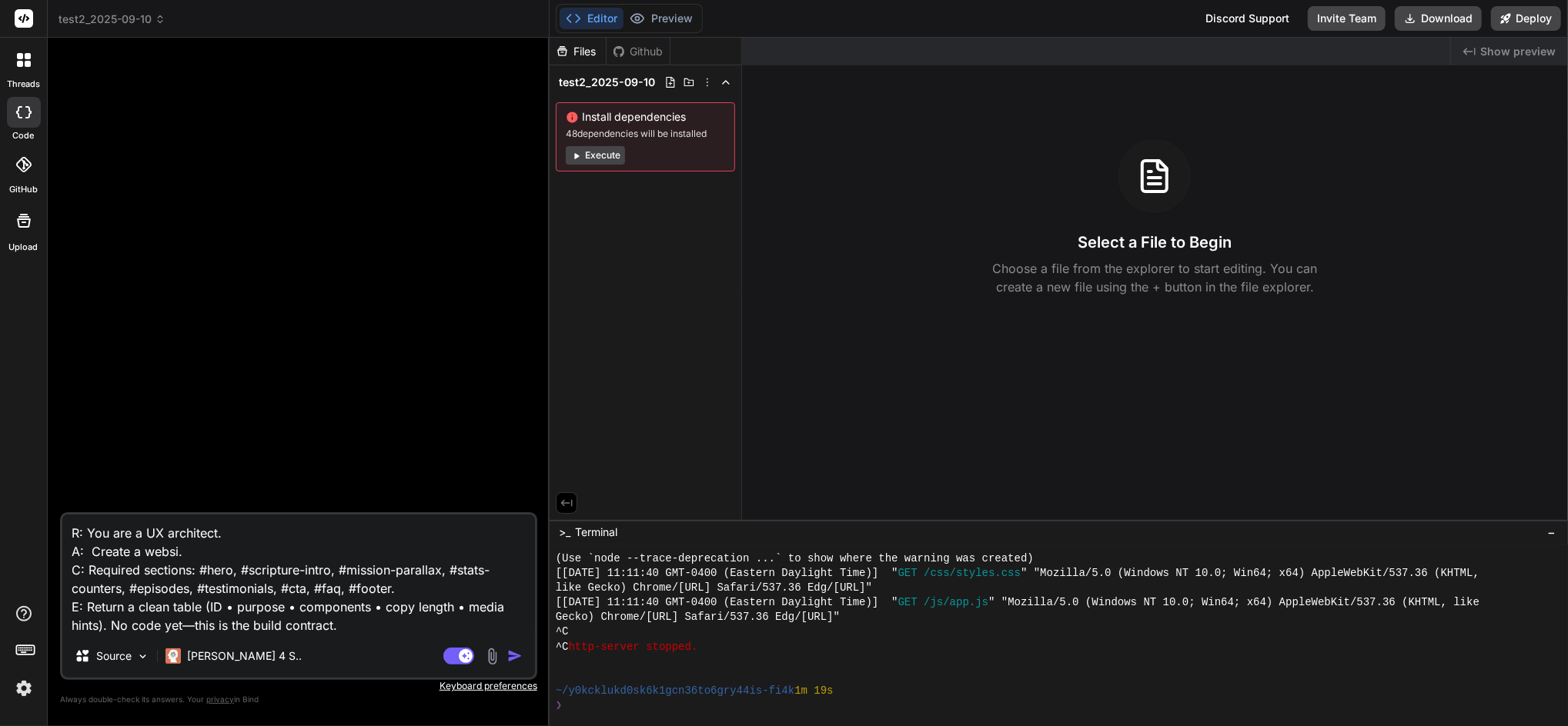
type textarea "R: You are a UX architect. A: Create a websit. C: Required sections: #hero, #sc…"
type textarea "x"
type textarea "R: You are a UX architect. A: Create a website. C: Required sections: #hero, #s…"
type textarea "x"
type textarea "R: You are a UX architect. A: Create a website . C: Required sections: #hero, #…"
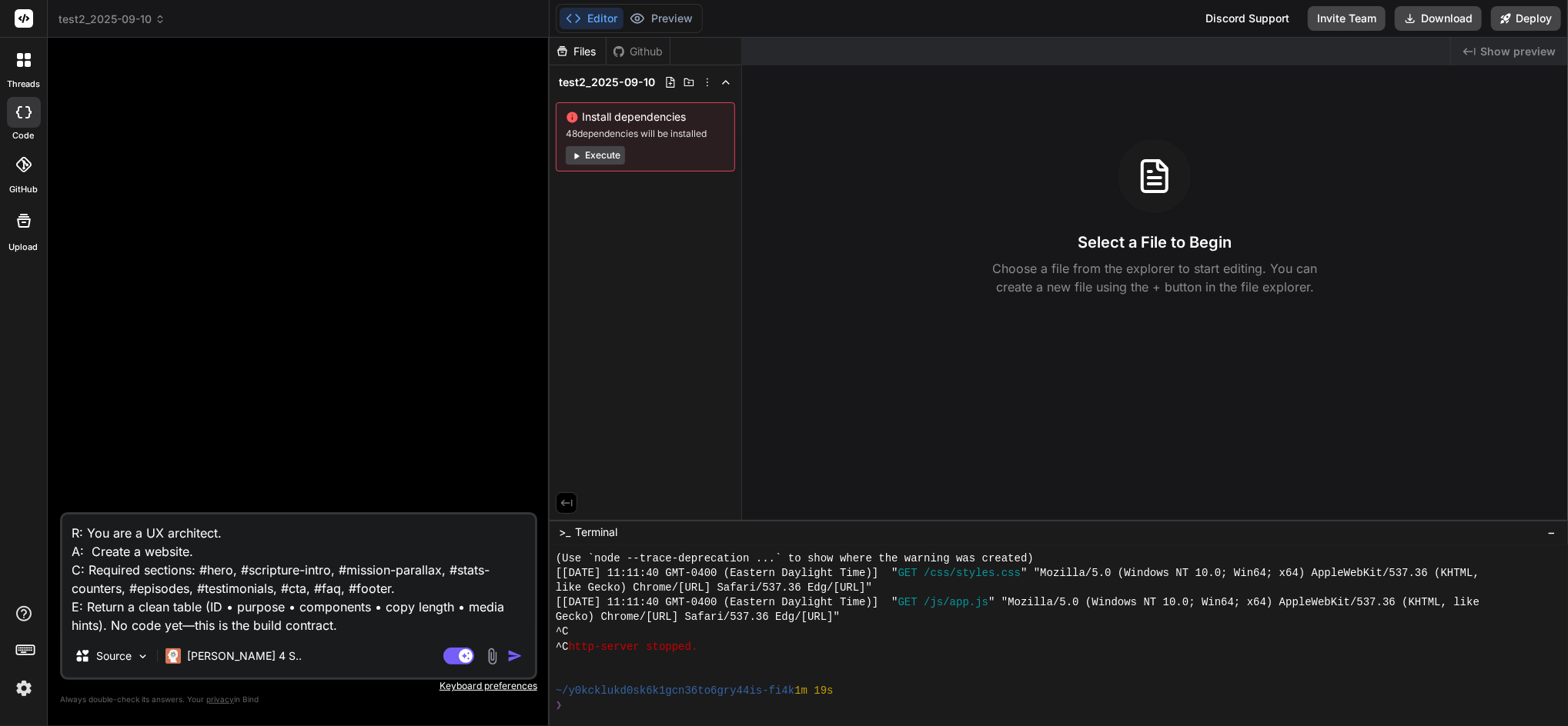
type textarea "x"
type textarea "R: You are a UX architect. A: Create a website f. C: Required sections: #hero, …"
type textarea "x"
type textarea "R: You are a UX architect. A: Create a website fo. C: Required sections: #hero,…"
type textarea "x"
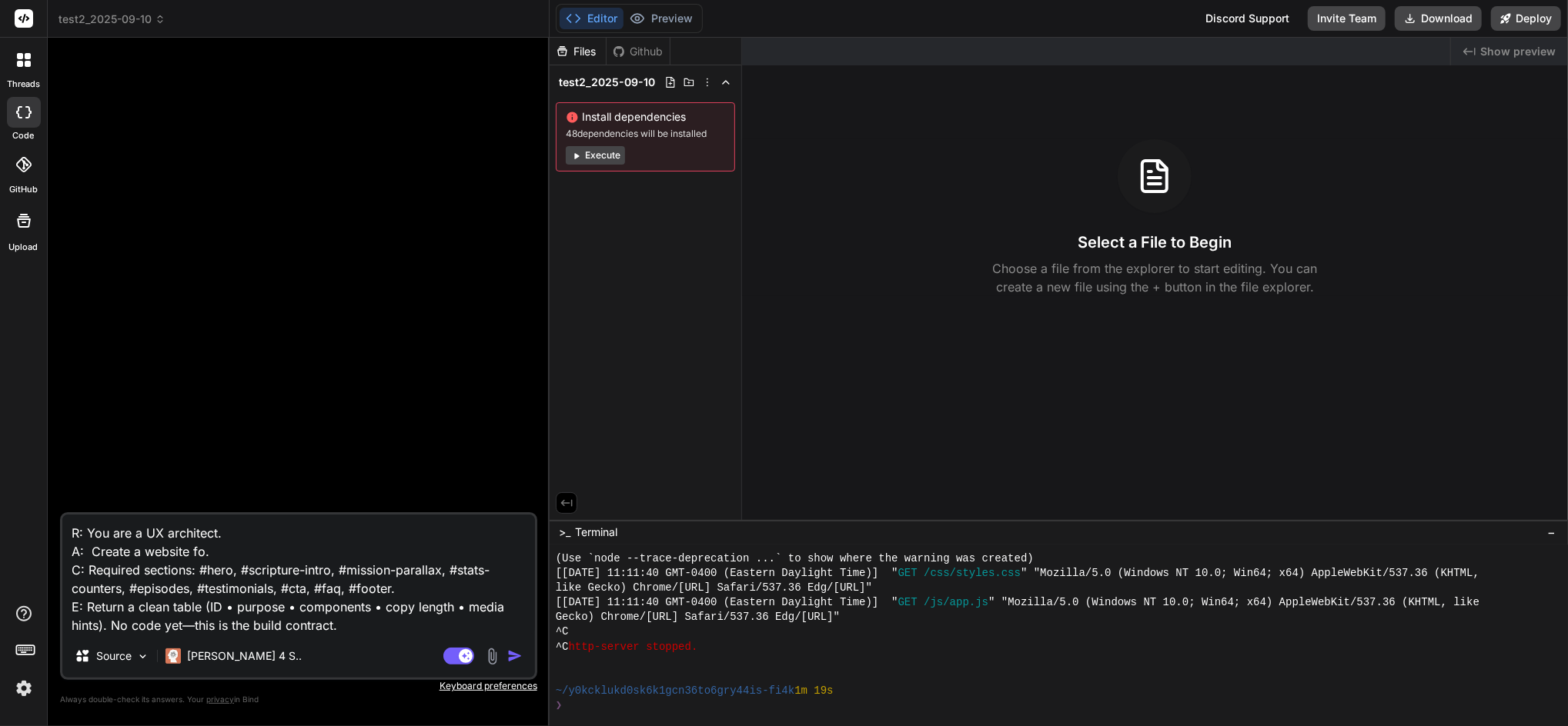
type textarea "R: You are a UX architect. A: Create a website for. C: Required sections: #hero…"
type textarea "x"
type textarea "R: You are a UX architect. A: Create a website for . C: Required sections: #her…"
type textarea "x"
type textarea "R: You are a UX architect. A: Create a website for t. C: Required sections: #he…"
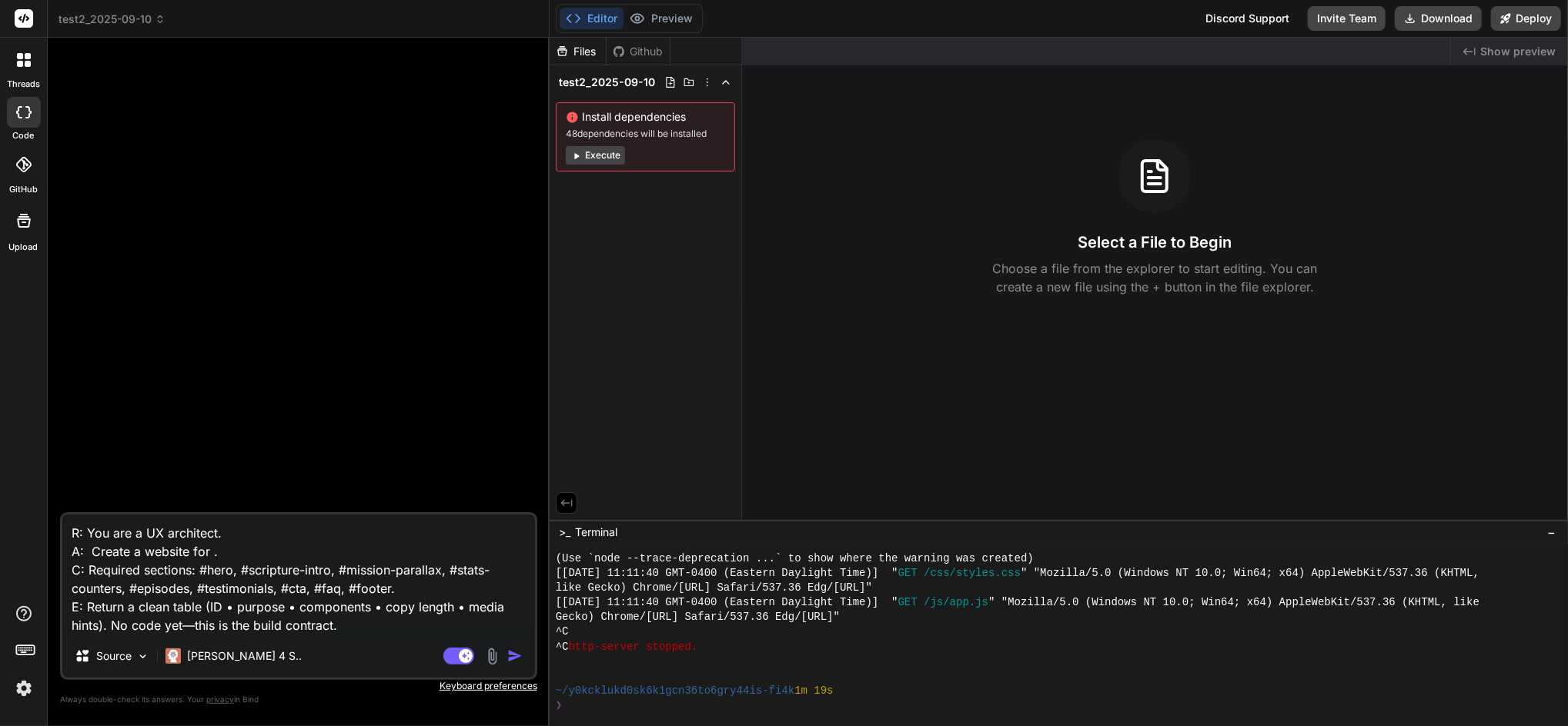
type textarea "x"
type textarea "R: You are a UX architect. A: Create a website for th. C: Required sections: #h…"
type textarea "x"
type textarea "R: You are a UX architect. A: Create a website for the. C: Required sections: #…"
type textarea "x"
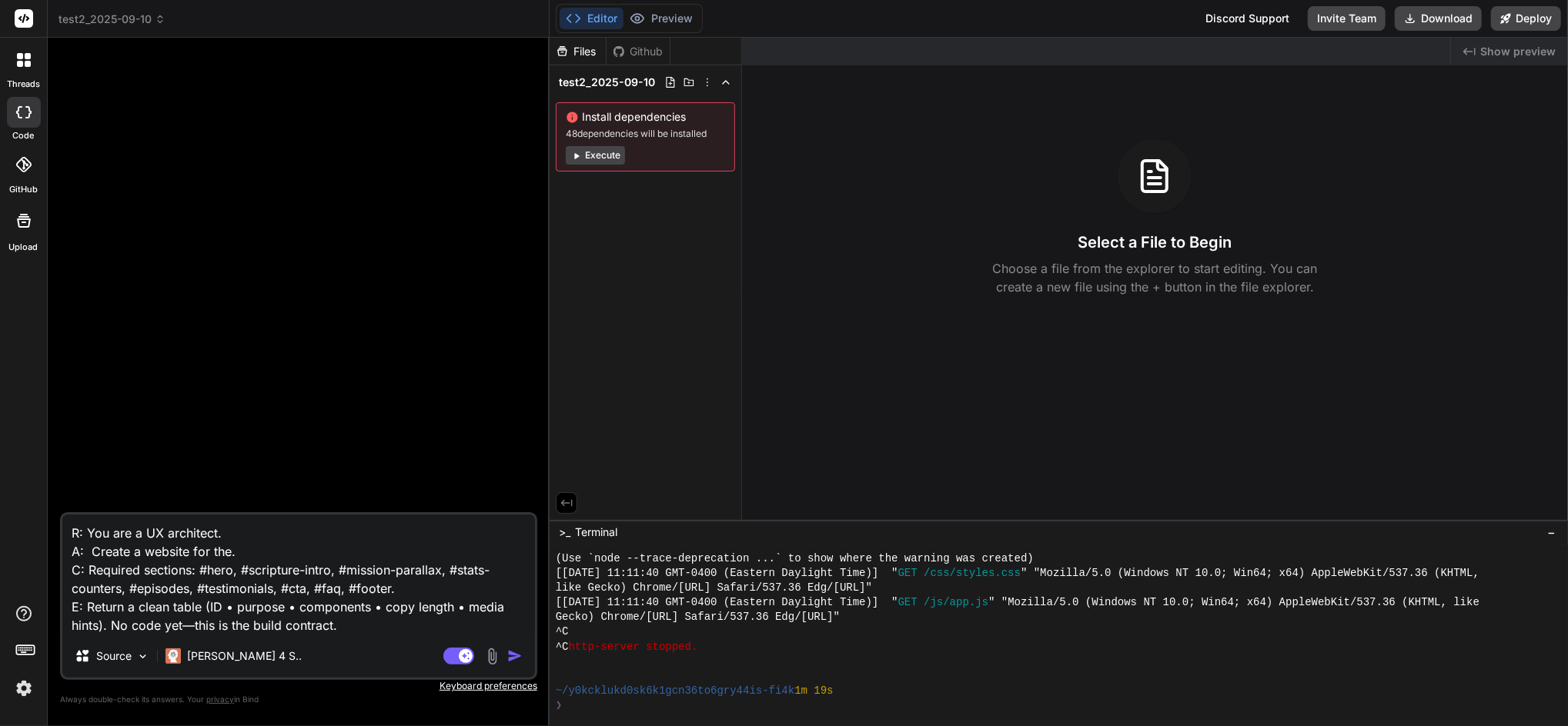
type textarea "R: You are a UX architect. A: Create a website for the . C: Required sections: …"
type textarea "x"
type textarea "R: You are a UX architect. A: Create a website for the f. C: Required sections:…"
type textarea "x"
type textarea "R: You are a UX architect. A: Create a website for the fo. C: Required sections…"
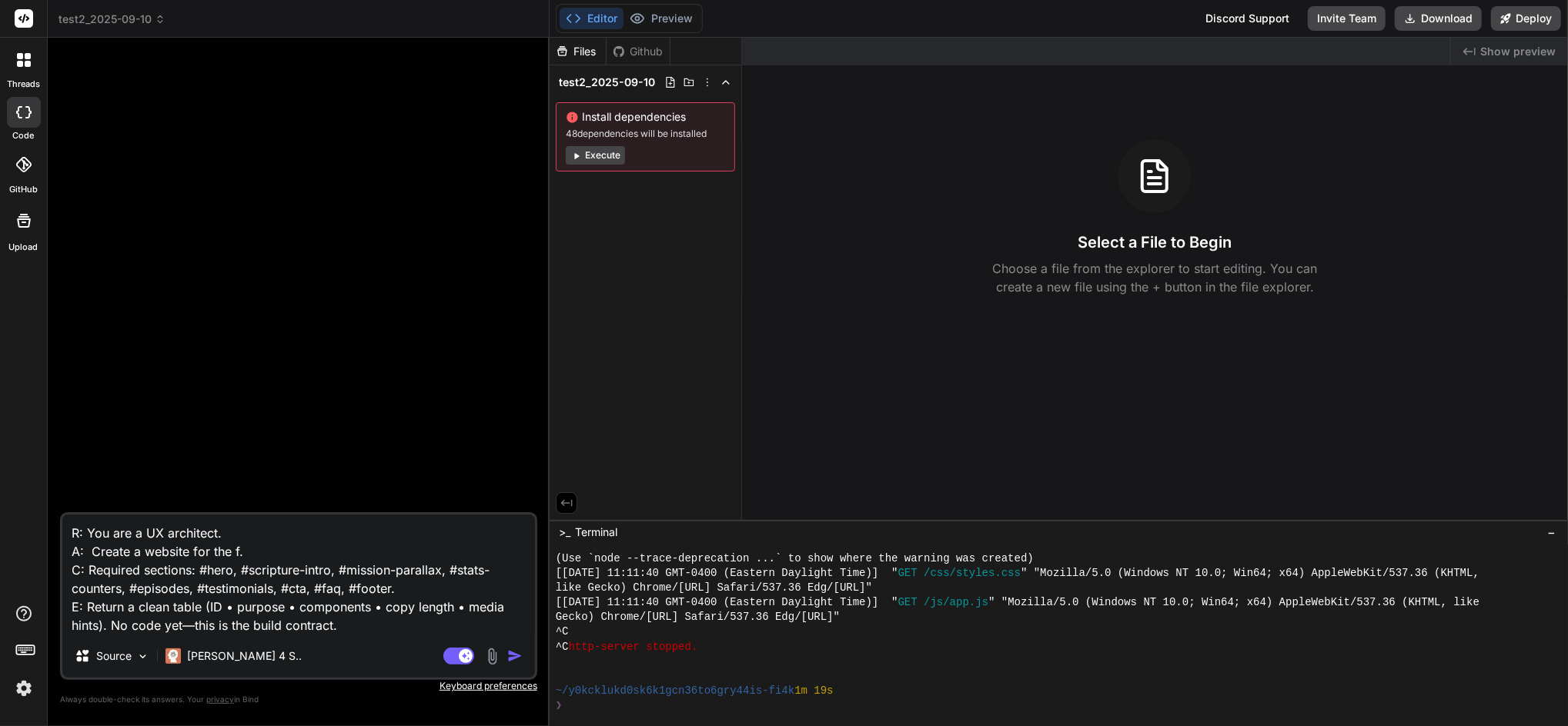
type textarea "x"
type textarea "R: You are a UX architect. A: Create a website for the fol. C: Required section…"
type textarea "x"
type textarea "R: You are a UX architect. A: Create a website for the foll. C: Required sectio…"
type textarea "x"
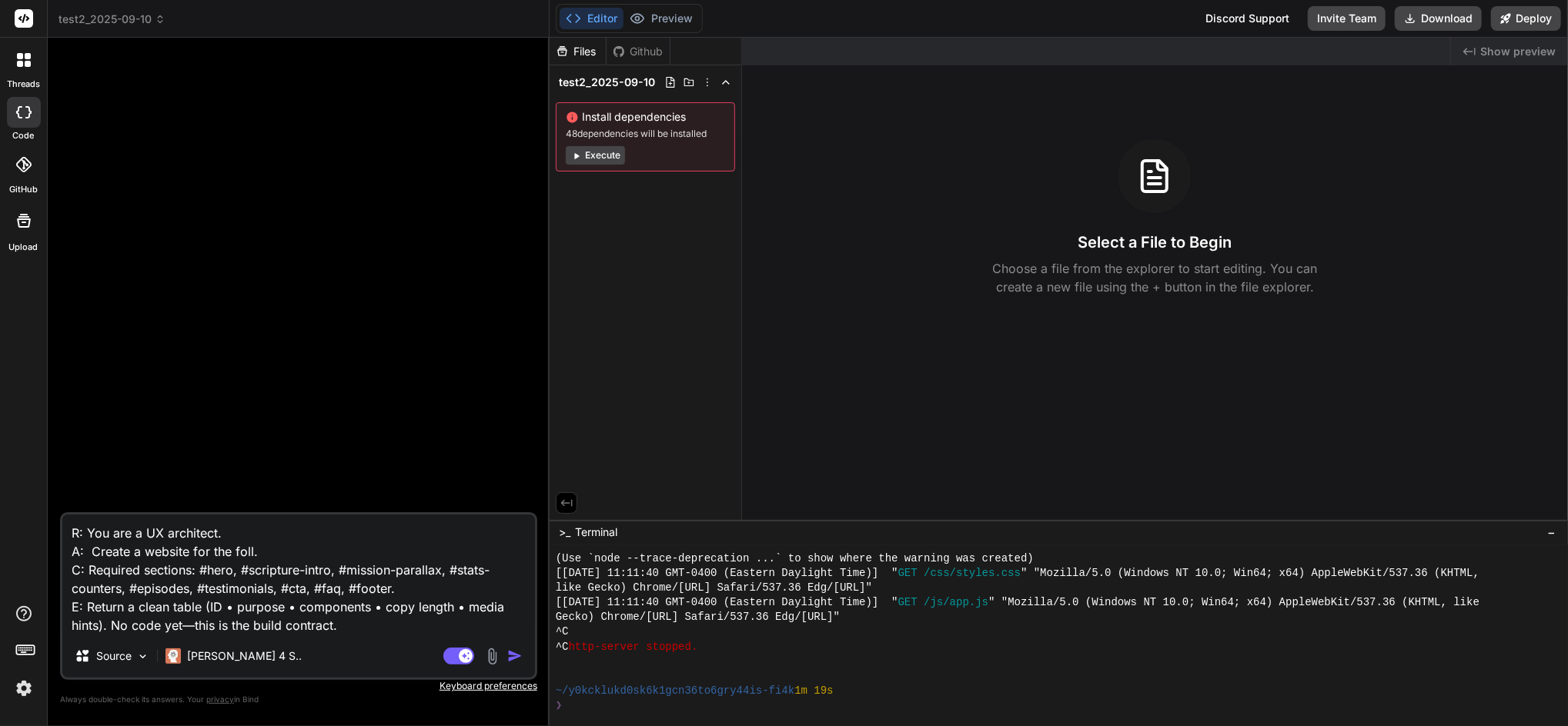
type textarea "R: You are a UX architect. A: Create a website for the follo. C: Required secti…"
type textarea "x"
type textarea "R: You are a UX architect. A: Create a website for the follow. C: Required sect…"
type textarea "x"
type textarea "R: You are a UX architect. A: Create a website for the followi. C: Required sec…"
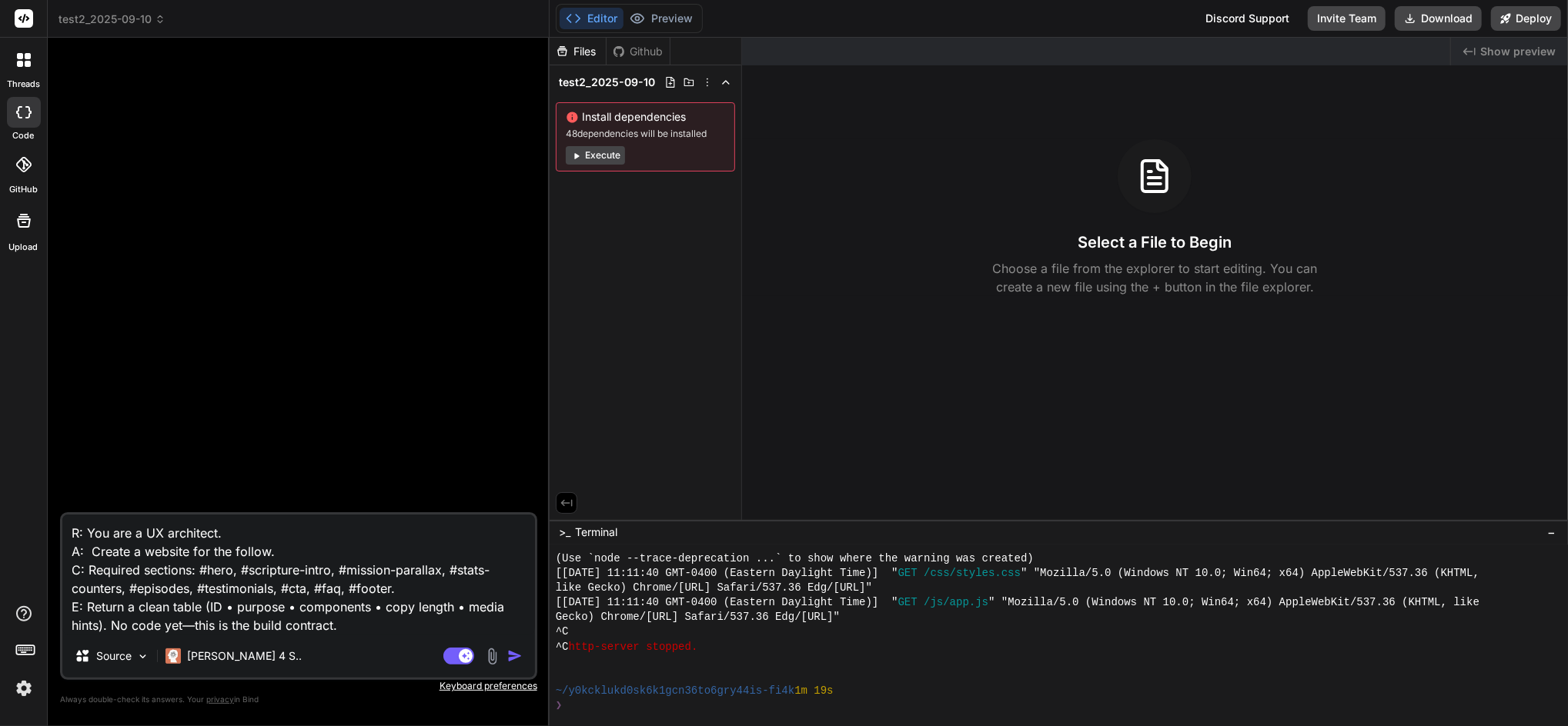
type textarea "x"
type textarea "R: You are a UX architect. A: Create a website for the followin. C: Required se…"
type textarea "x"
type textarea "R: You are a UX architect. A: Create a website for the following. C: Required s…"
type textarea "x"
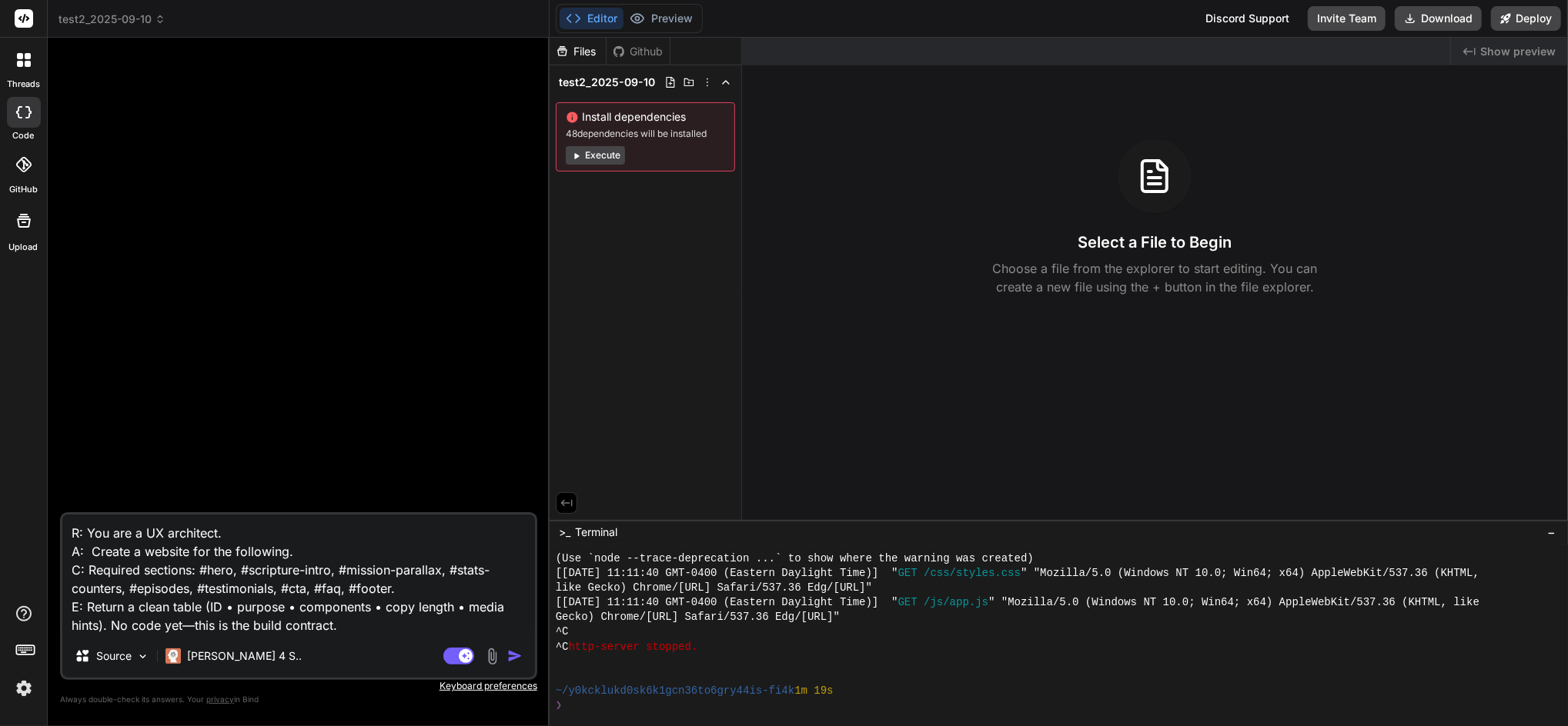
type textarea "R: You are a UX architect. A: Create a website for the following:. C: Required …"
type textarea "x"
type textarea "R: You are a UX architect. A: Create a website for the following: . C: Required…"
type textarea "x"
type textarea "R: You are a UX architect. A: Create a website for the following: C: Required s…"
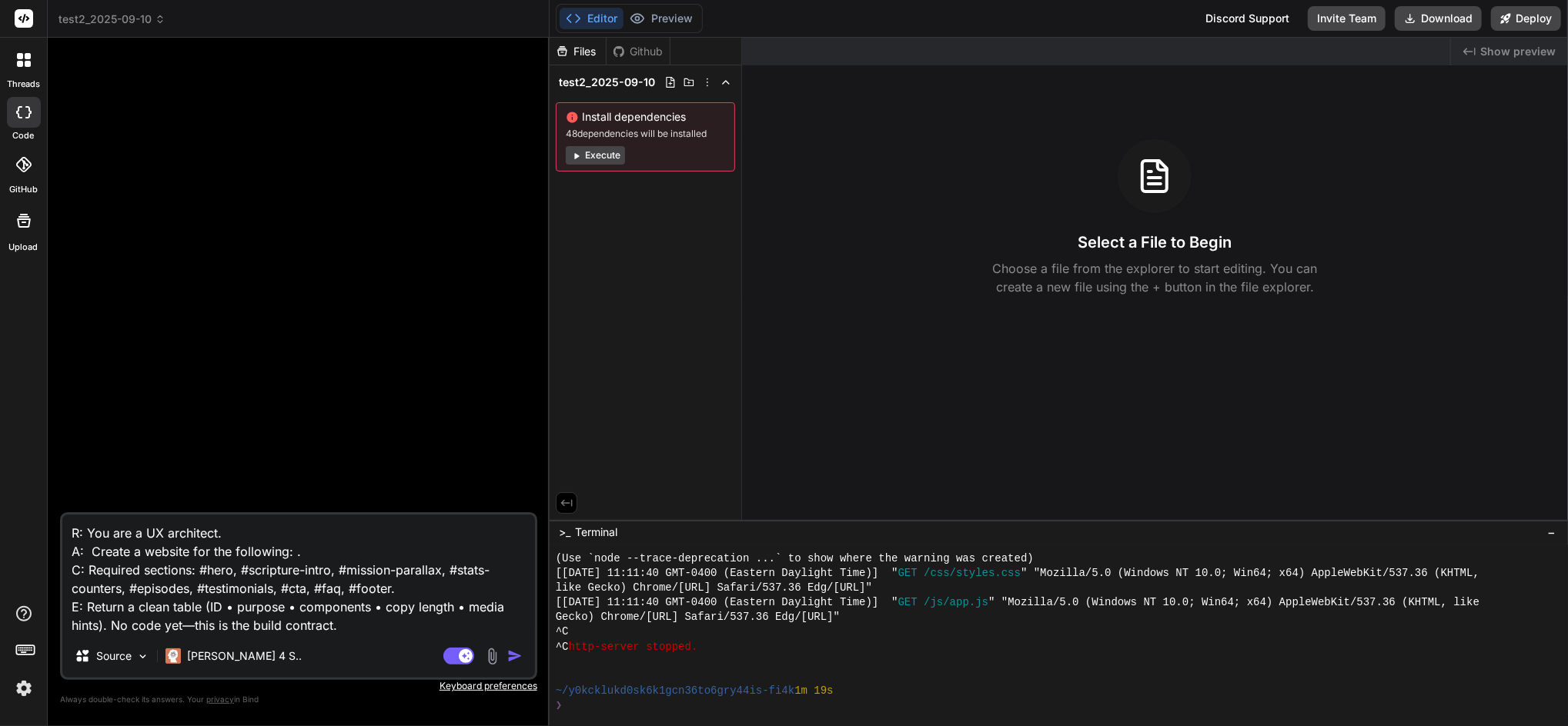
type textarea "x"
paste textarea "The website is for a podcast is for those who are living for Jesus Christ and a…"
type textarea "R: You are a UX architect. A: Create a website for the following: The website i…"
type textarea "x"
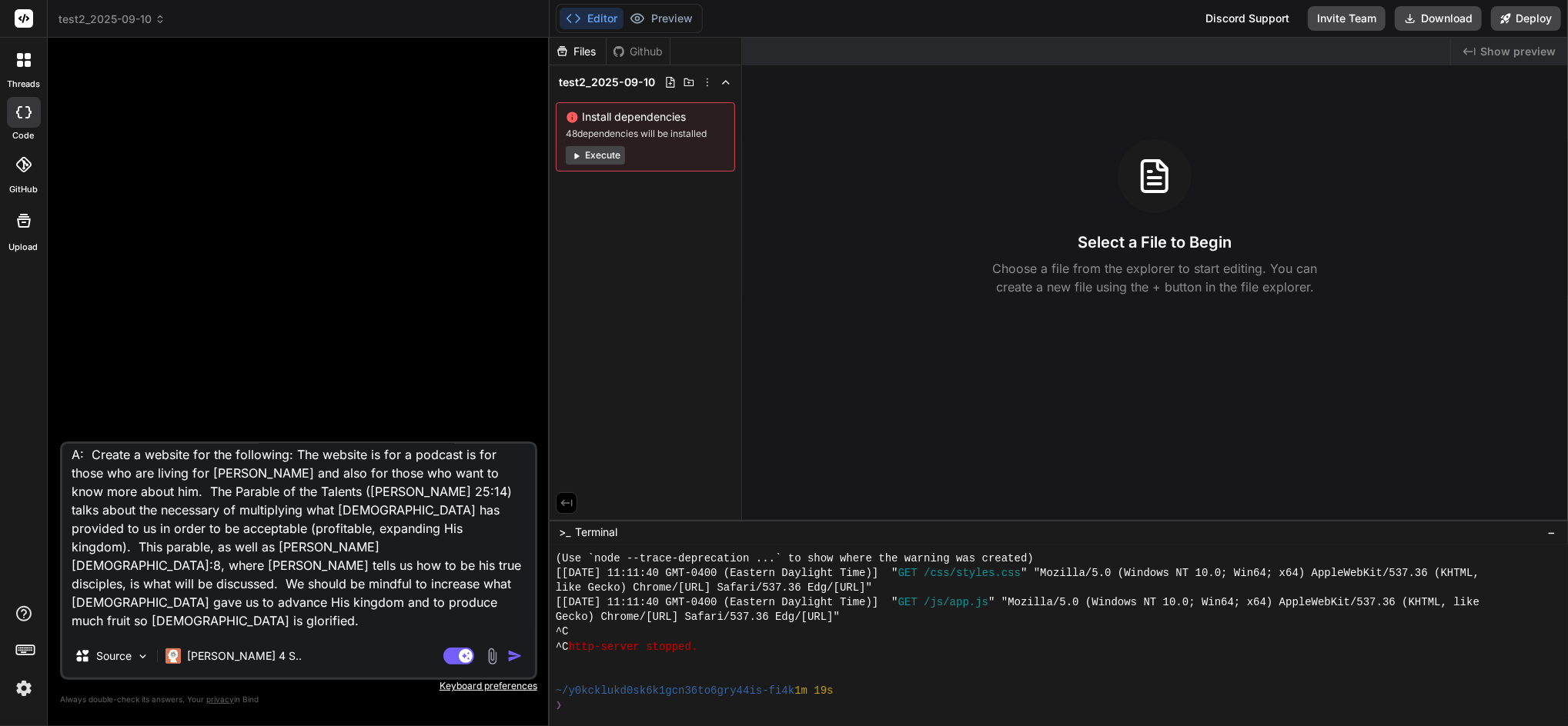
scroll to position [58, 0]
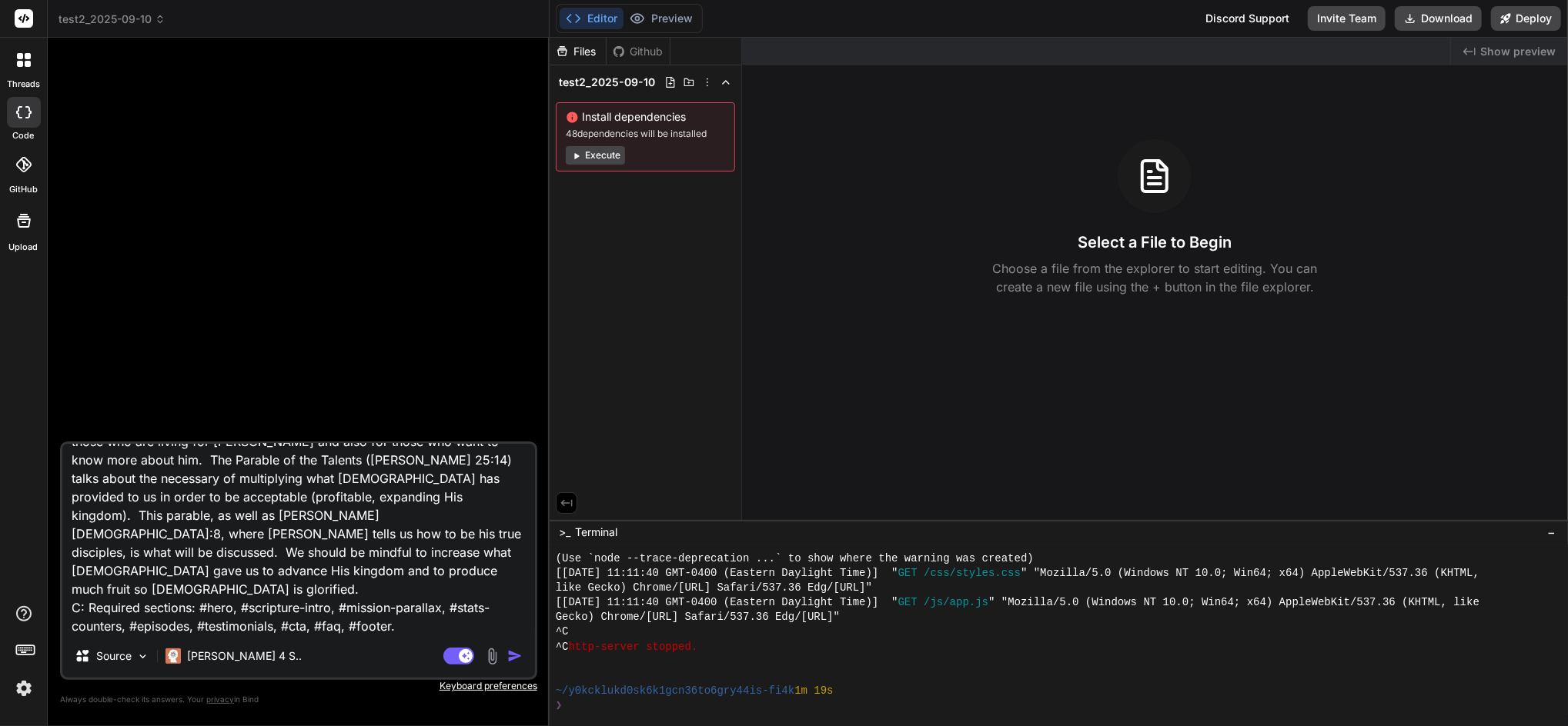
type textarea "R: You are a UX architect. A: Create a website for the following: The website i…"
click at [516, 630] on img "button" at bounding box center [514, 656] width 15 height 15
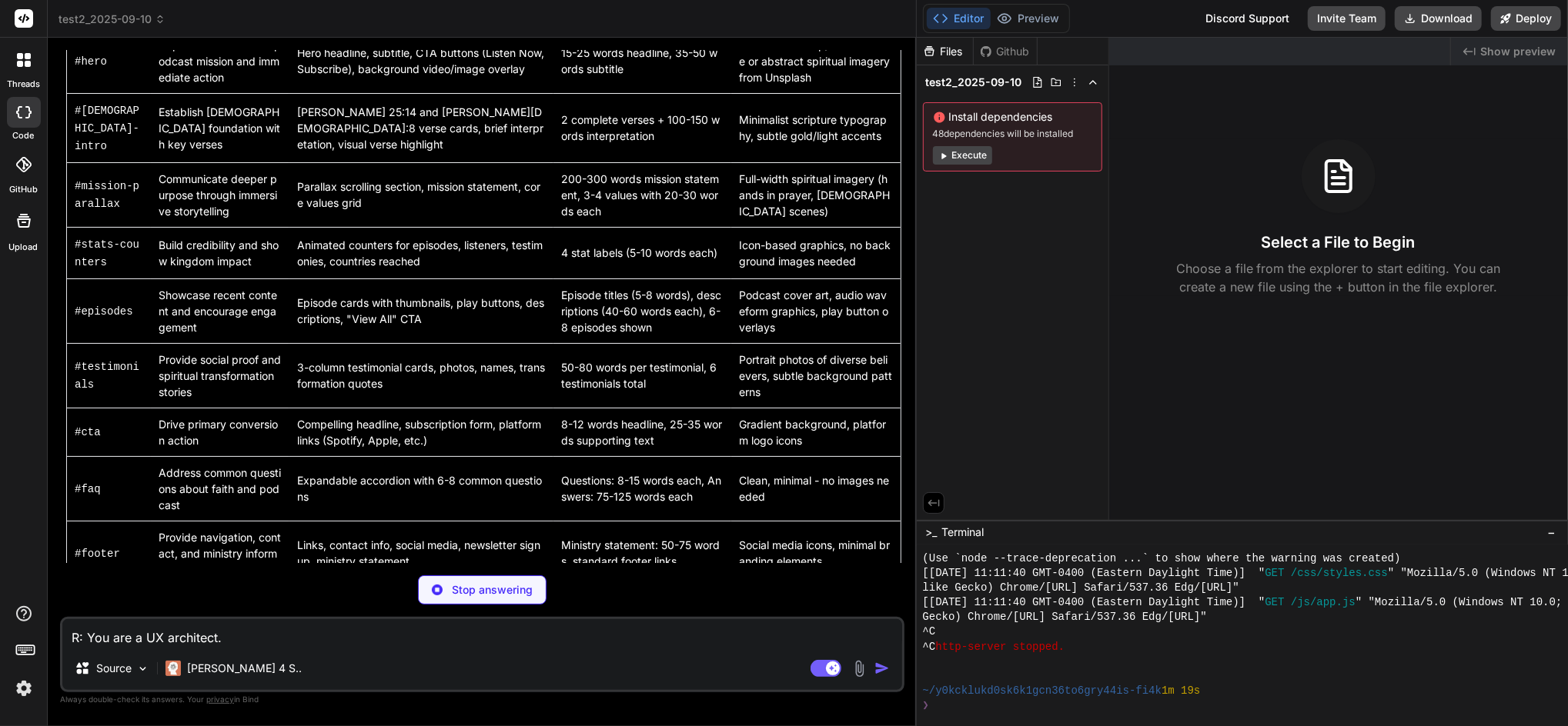
scroll to position [489, 0]
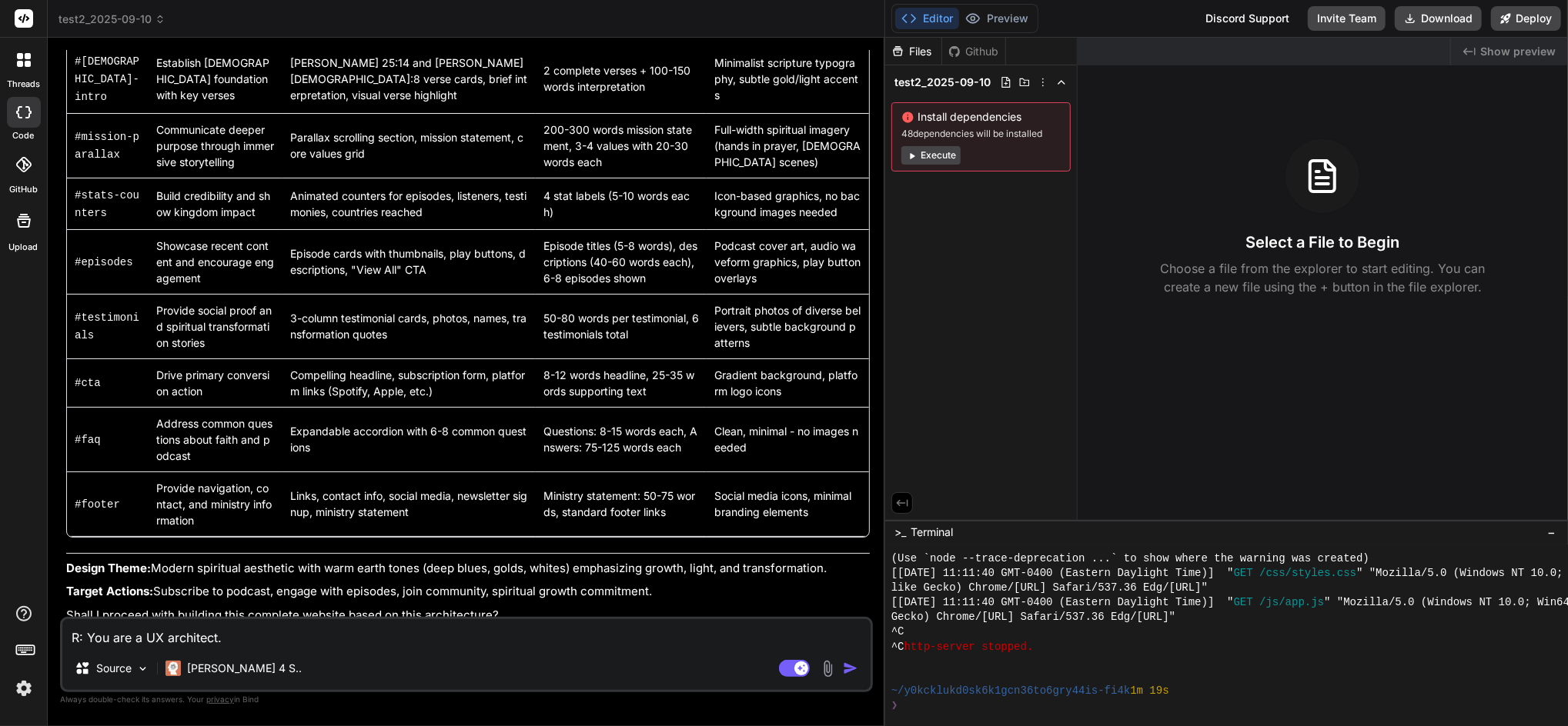
drag, startPoint x: 548, startPoint y: 265, endPoint x: 863, endPoint y: 248, distance: 315.5
click at [863, 248] on div "Bind AI Web Search Created with Pixso. Code Generator You R: You are a UX archi…" at bounding box center [466, 382] width 837 height 689
type textarea "x"
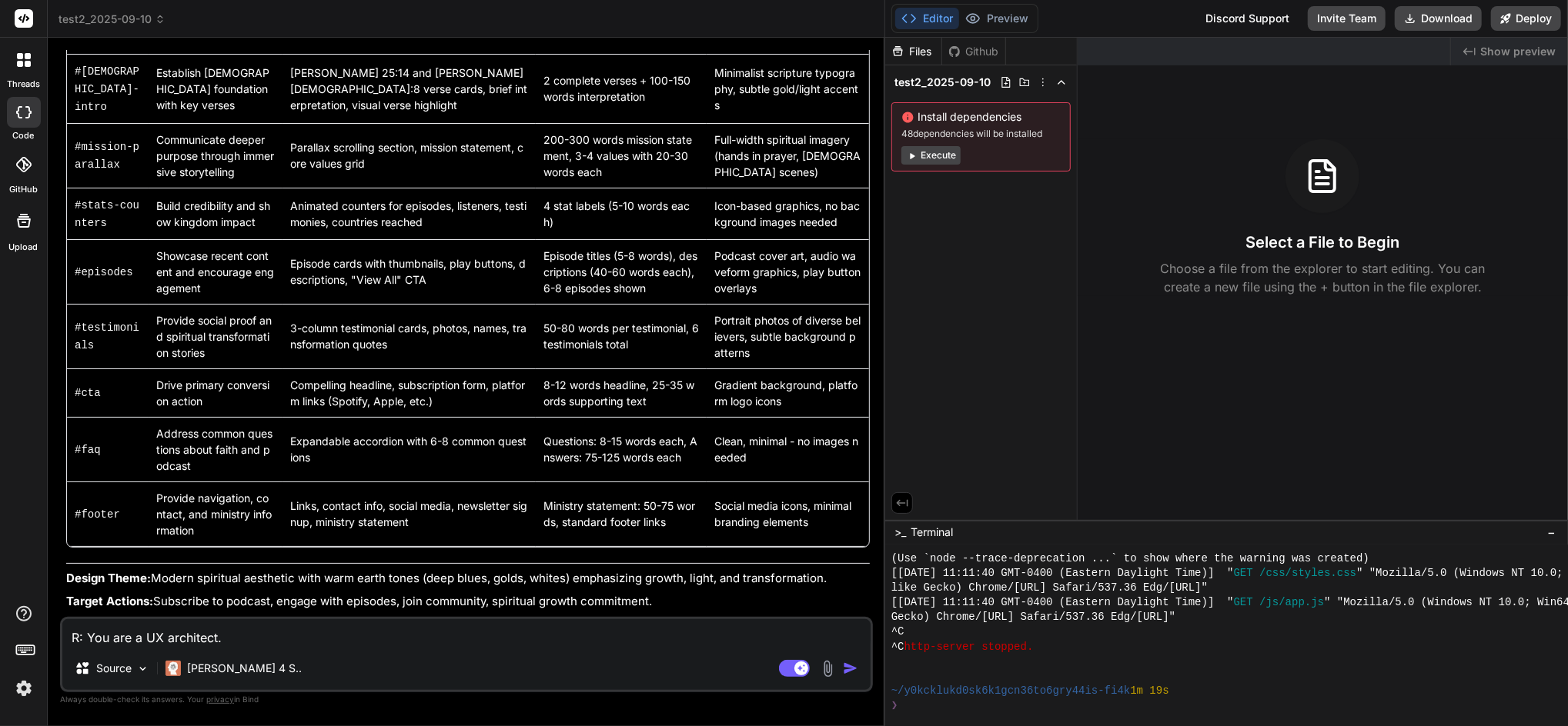
scroll to position [488, 0]
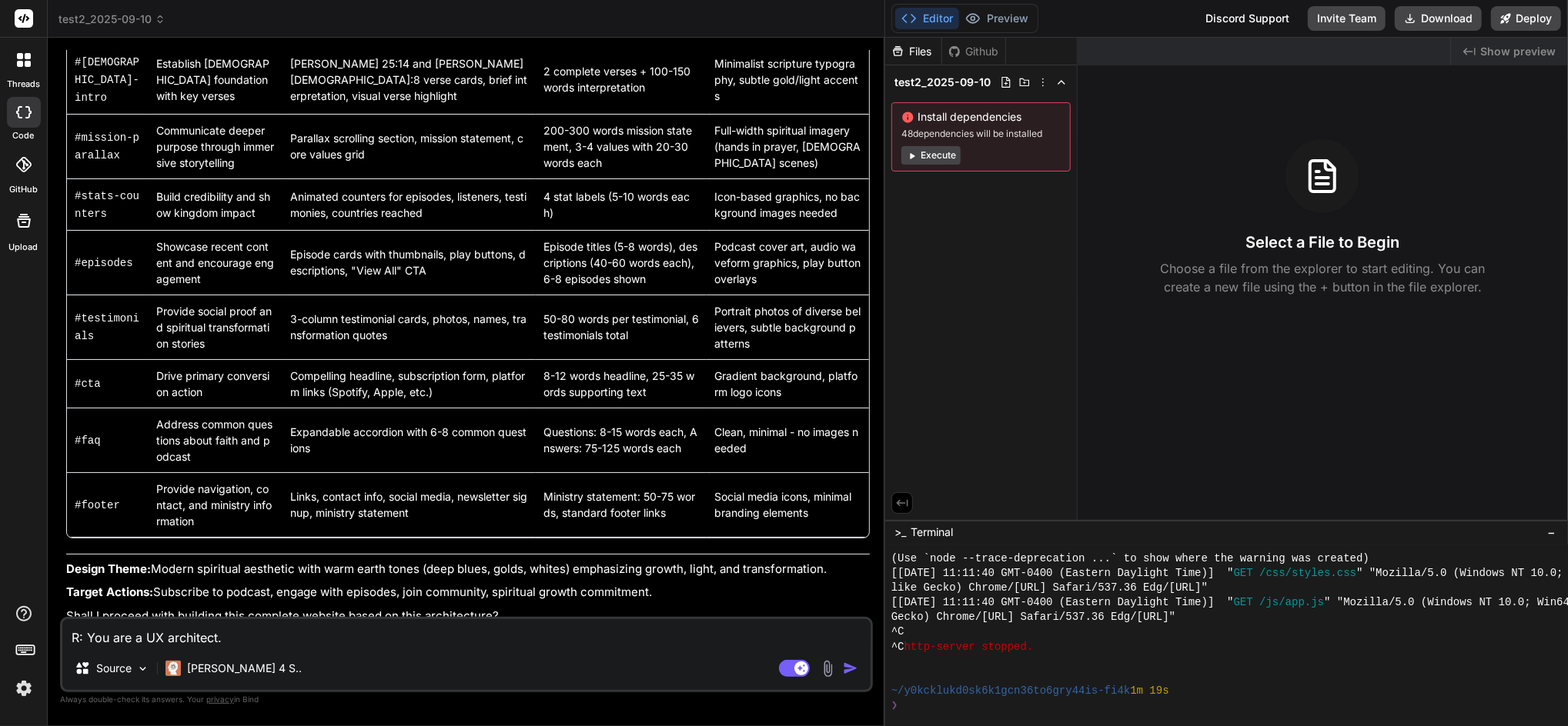
click at [244, 630] on textarea "R: You are a UX architect. A: Create a website for the following: The website i…" at bounding box center [466, 633] width 808 height 28
type textarea "Y"
type textarea "x"
type textarea "Ye"
type textarea "x"
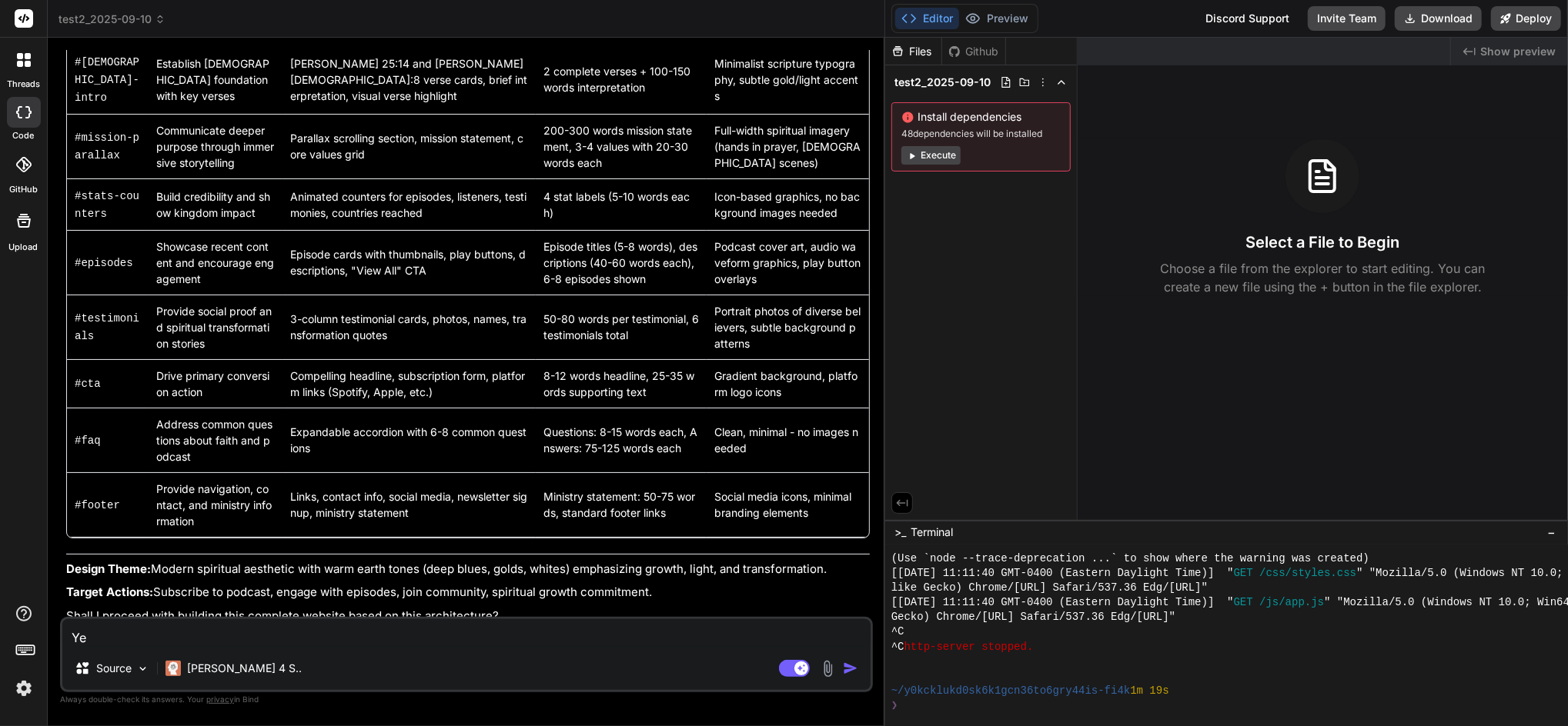
type textarea "Yes"
type textarea "x"
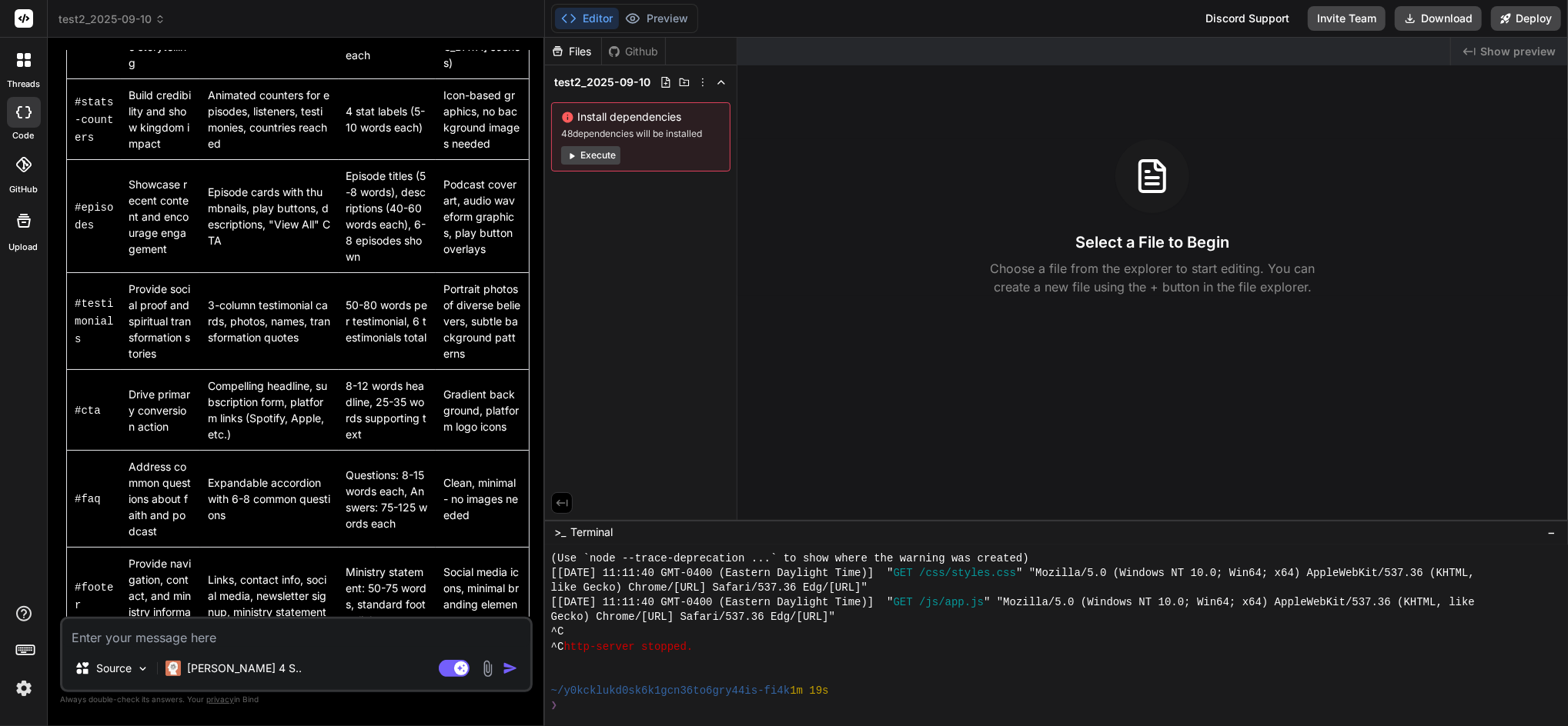
scroll to position [815, 0]
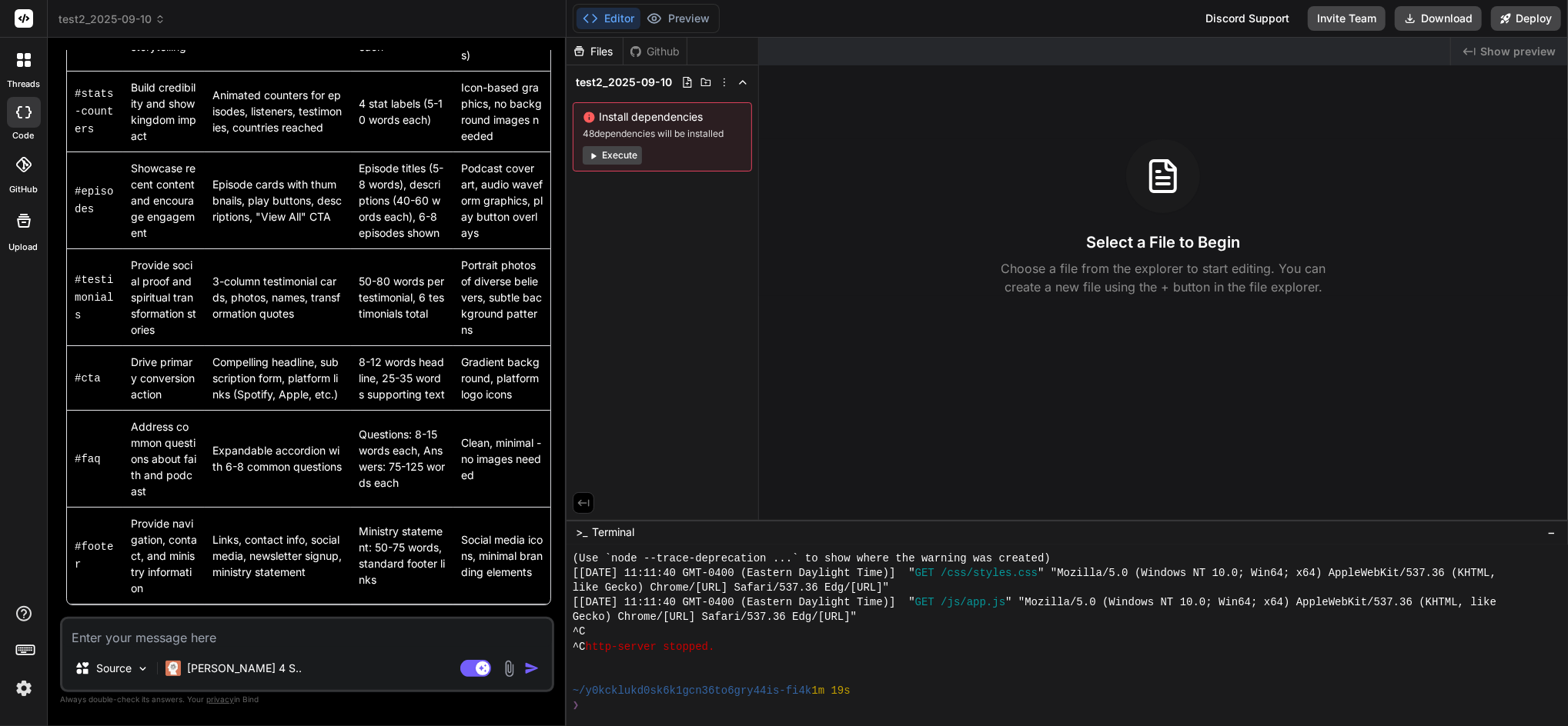
drag, startPoint x: 884, startPoint y: 303, endPoint x: 536, endPoint y: 316, distance: 348.2
click at [536, 316] on div "Bind AI Web Search Created with Pixso. Code Generator You R: You are a UX archi…" at bounding box center [307, 382] width 519 height 689
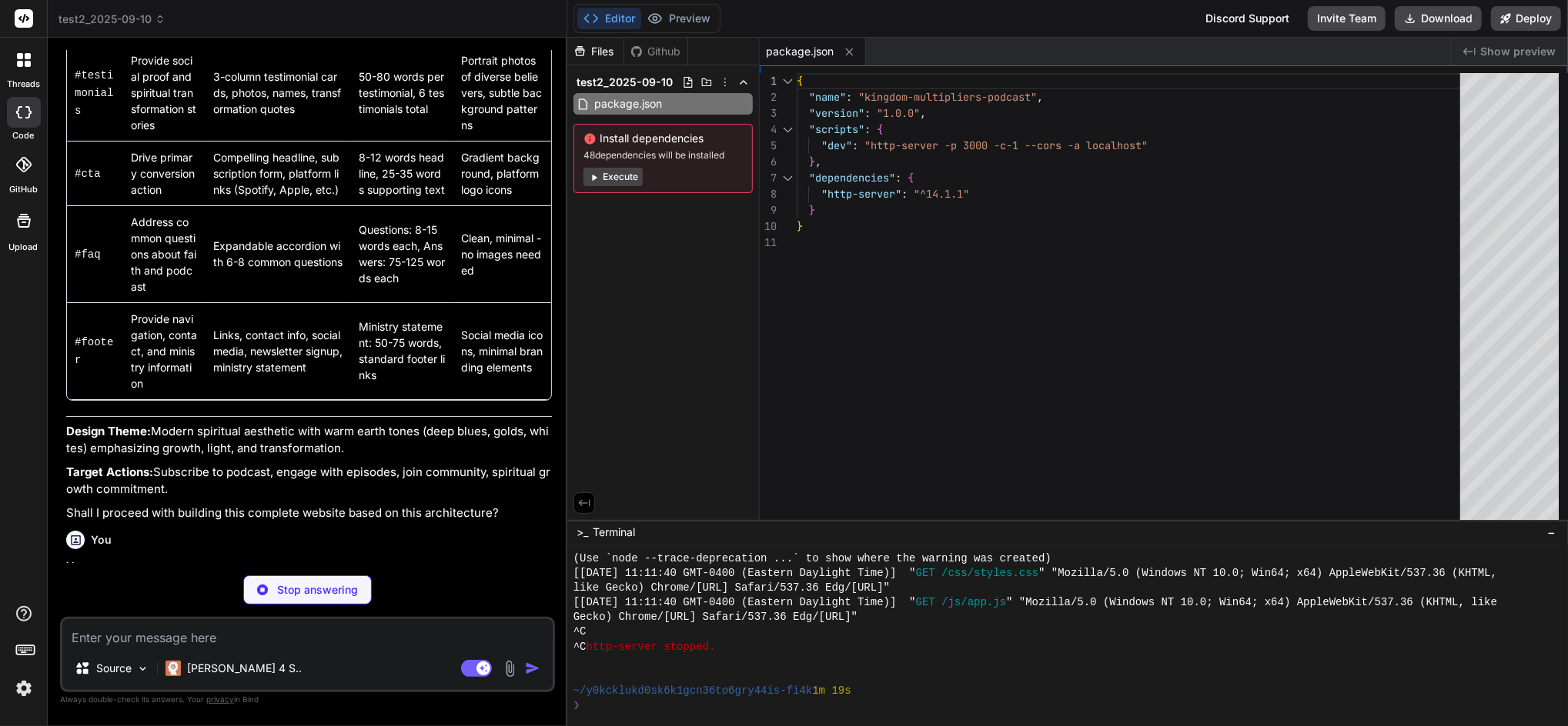
scroll to position [1088, 0]
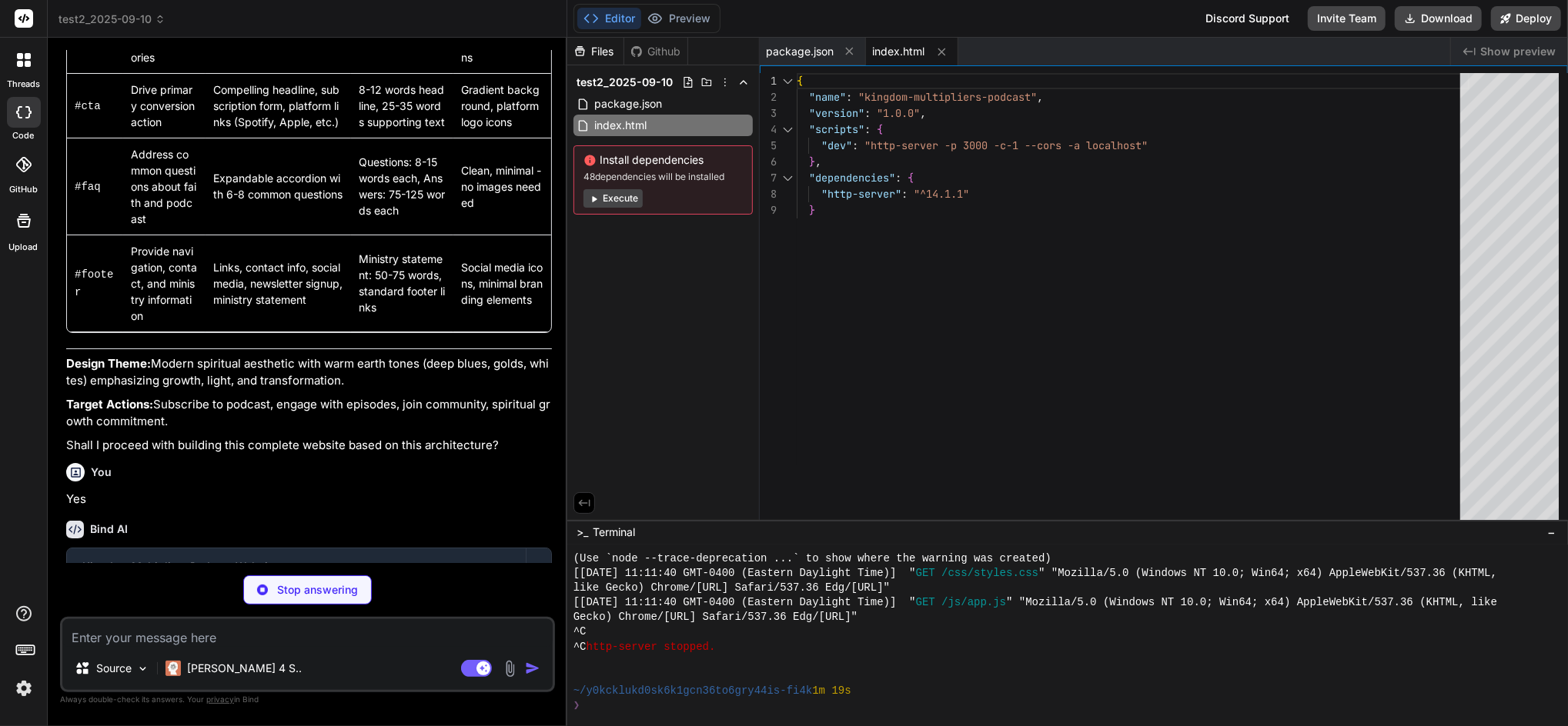
type textarea "x"
type textarea "<script src="script.js"></script> </body> </html>"
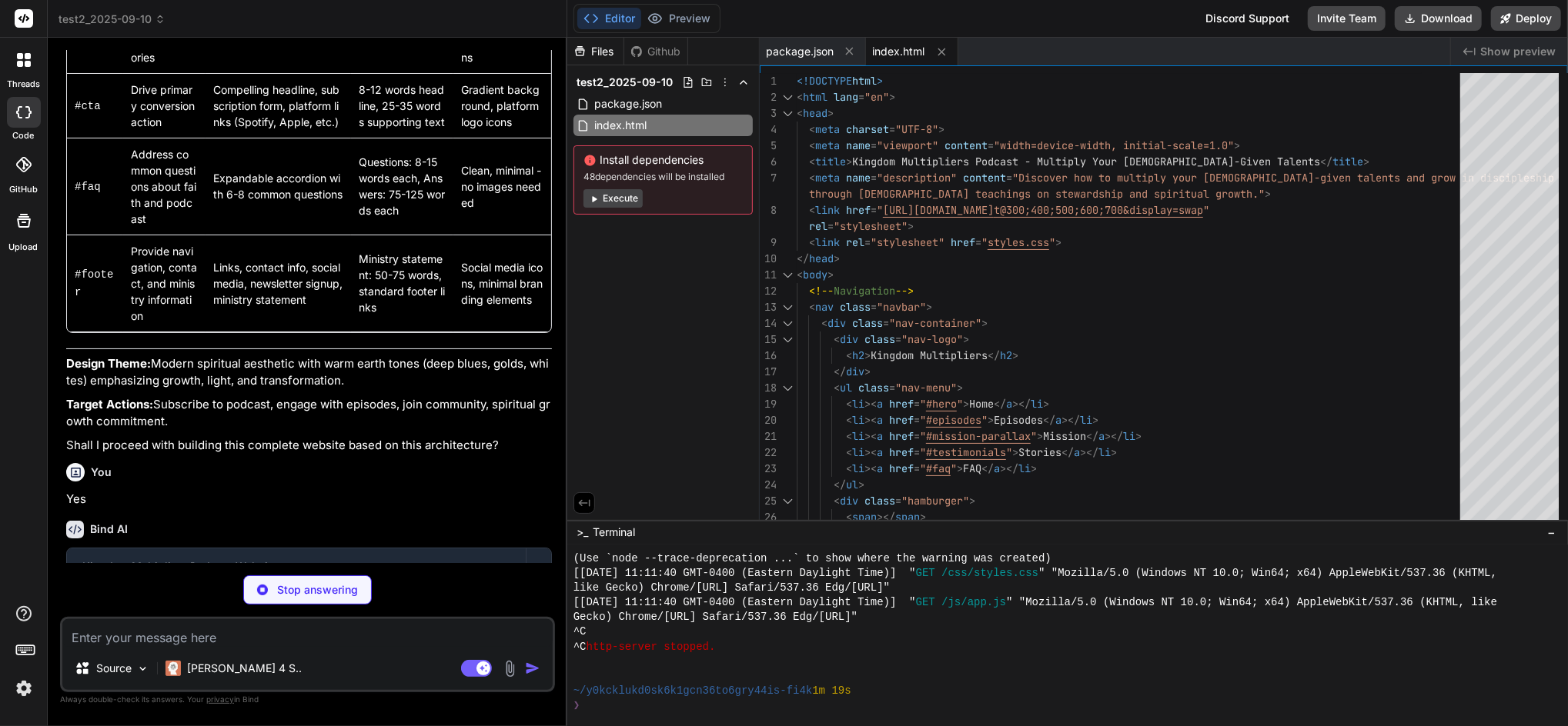
type textarea "x"
type textarea ".fade-in.visible { opacity: 1; transform: translateY(0); }"
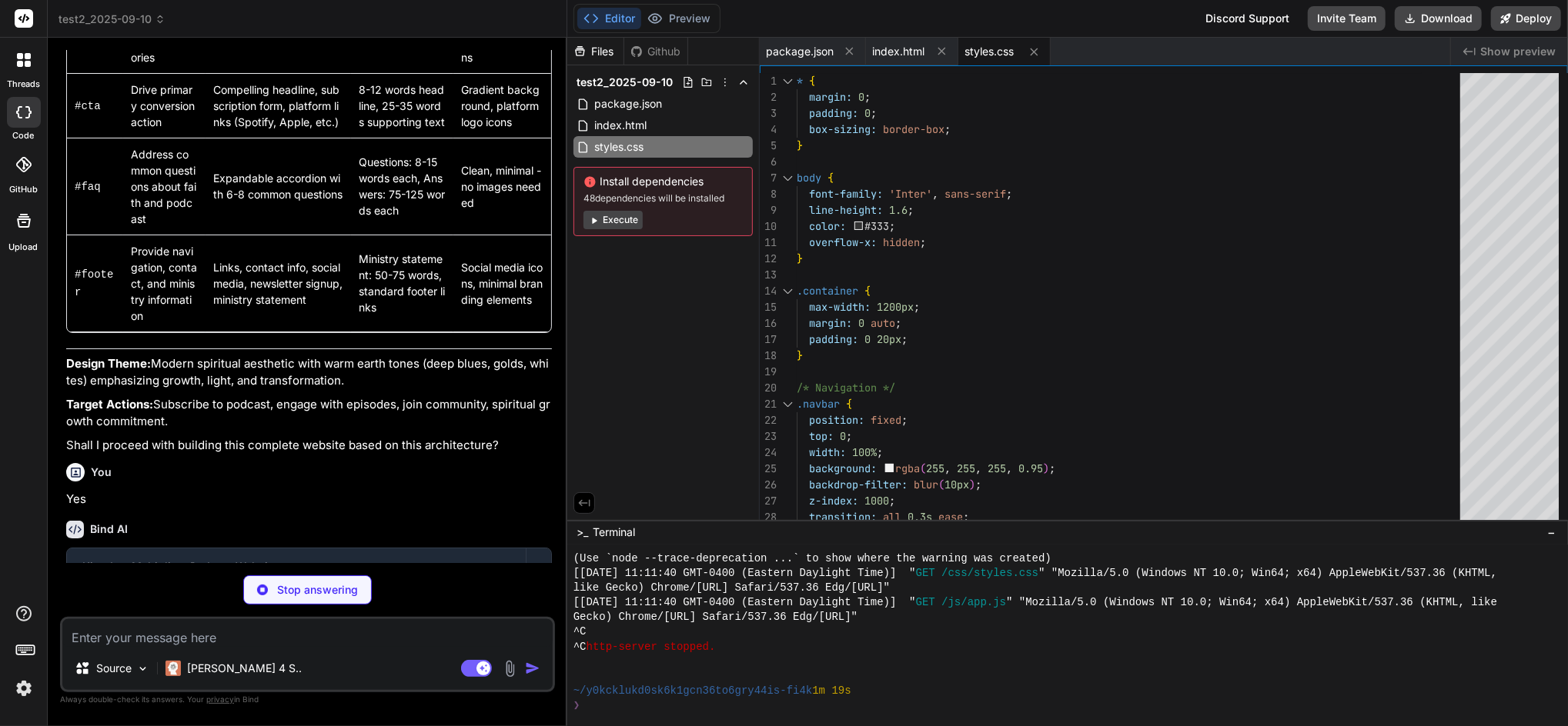
type textarea "x"
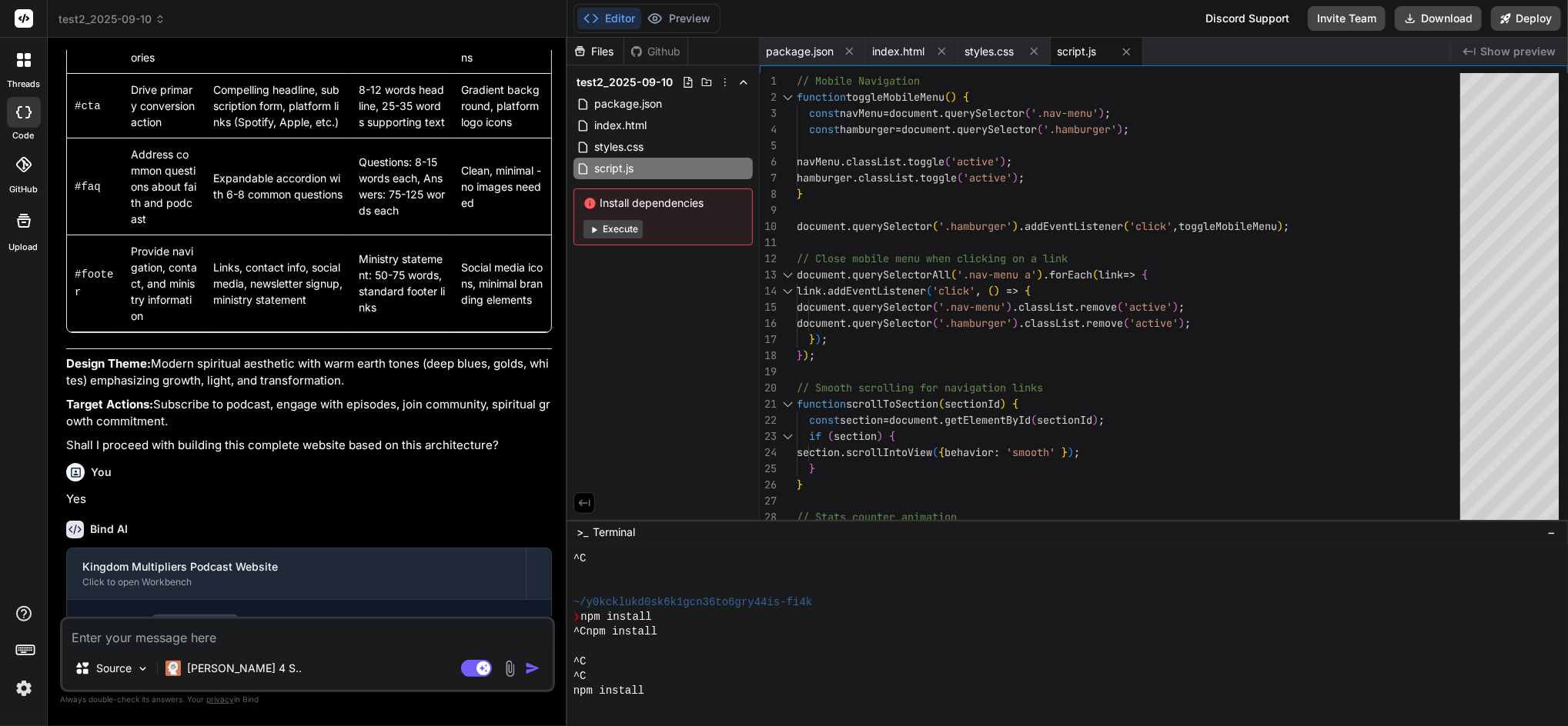
scroll to position [827, 0]
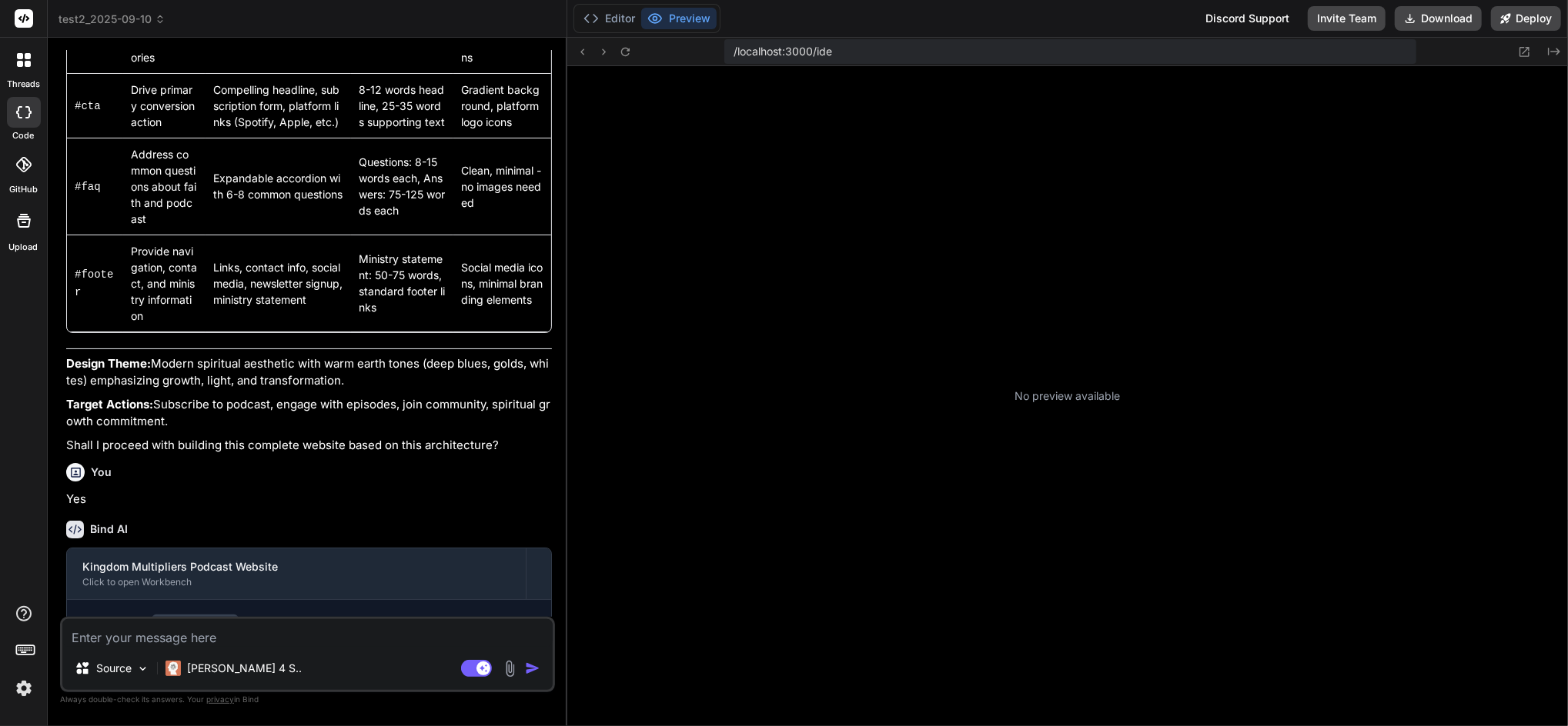
type textarea "x"
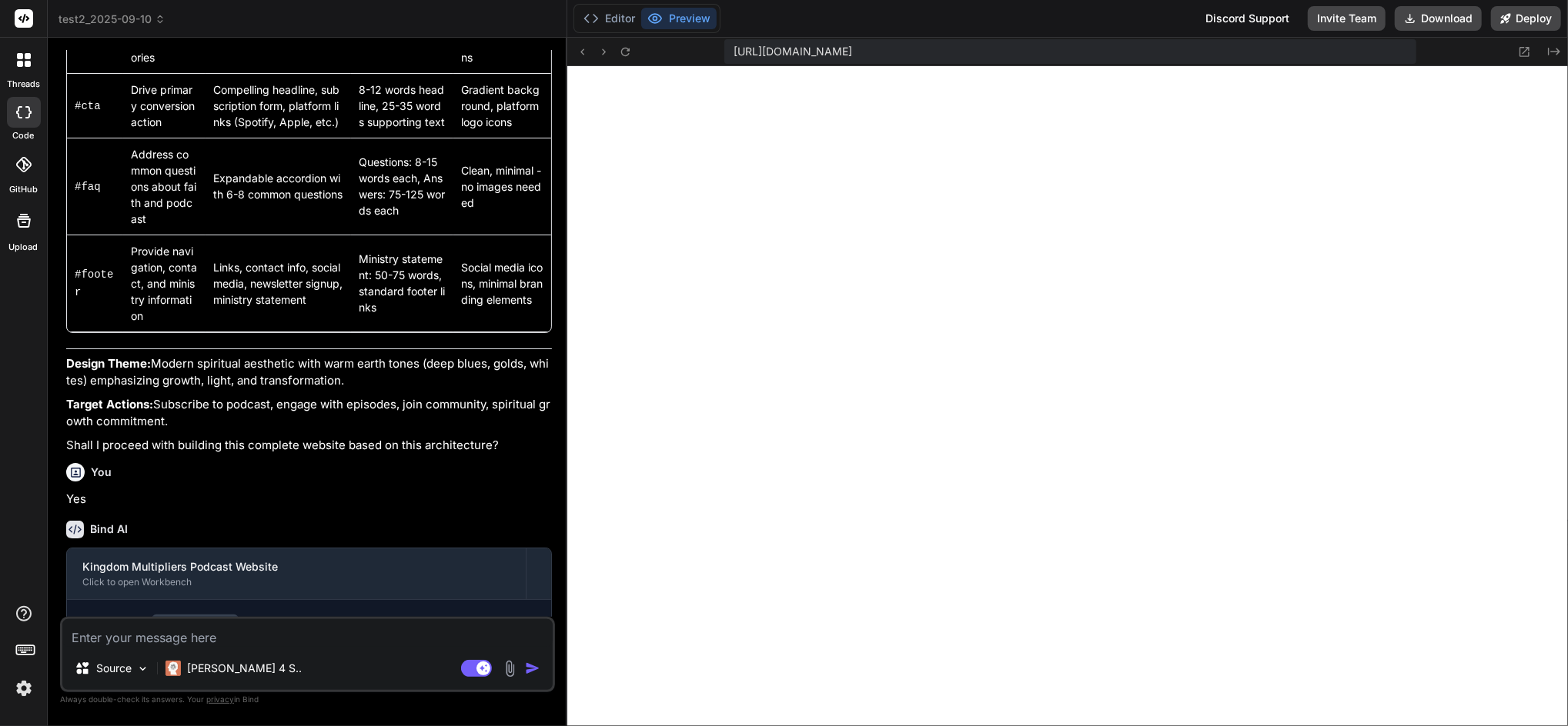
scroll to position [1580, 0]
